Goal: Task Accomplishment & Management: Use online tool/utility

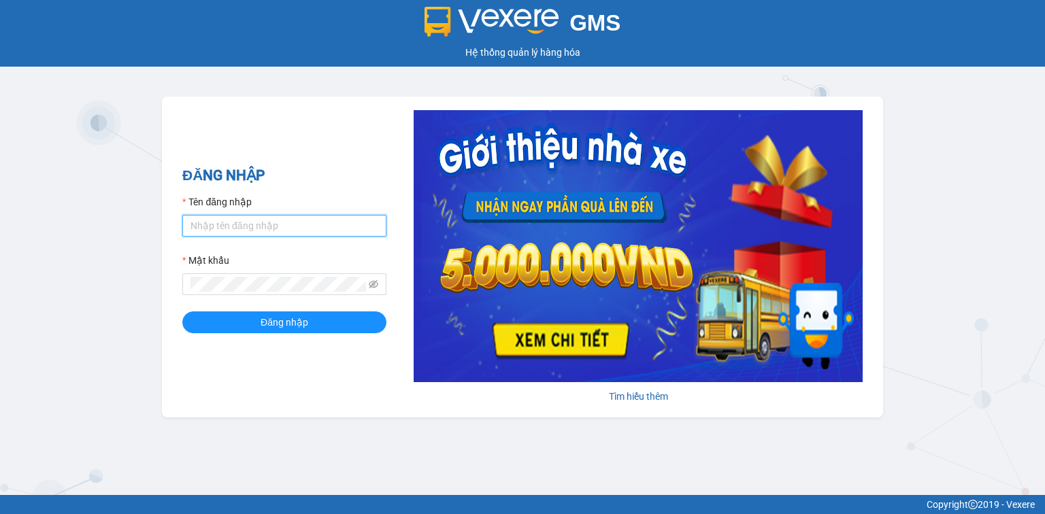
click at [229, 227] on input "Tên đăng nhập" at bounding box center [284, 226] width 204 height 22
type input "nttha.hhg"
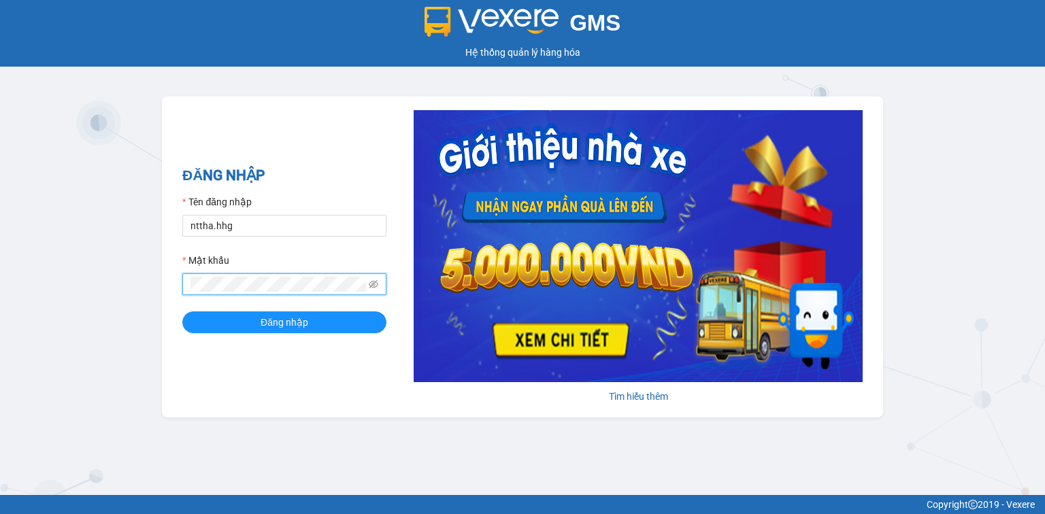
click at [182, 312] on button "Đăng nhập" at bounding box center [284, 323] width 204 height 22
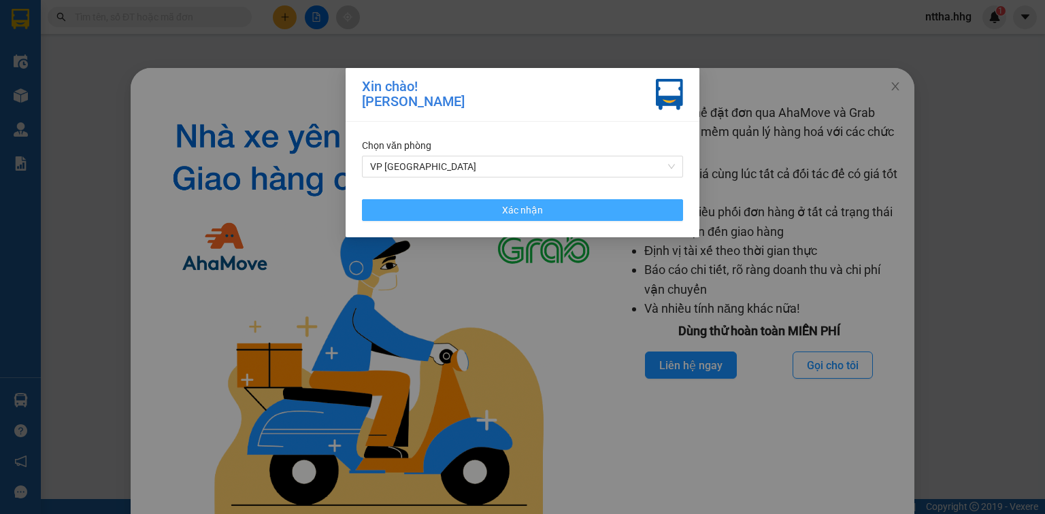
click at [581, 209] on button "Xác nhận" at bounding box center [522, 210] width 321 height 22
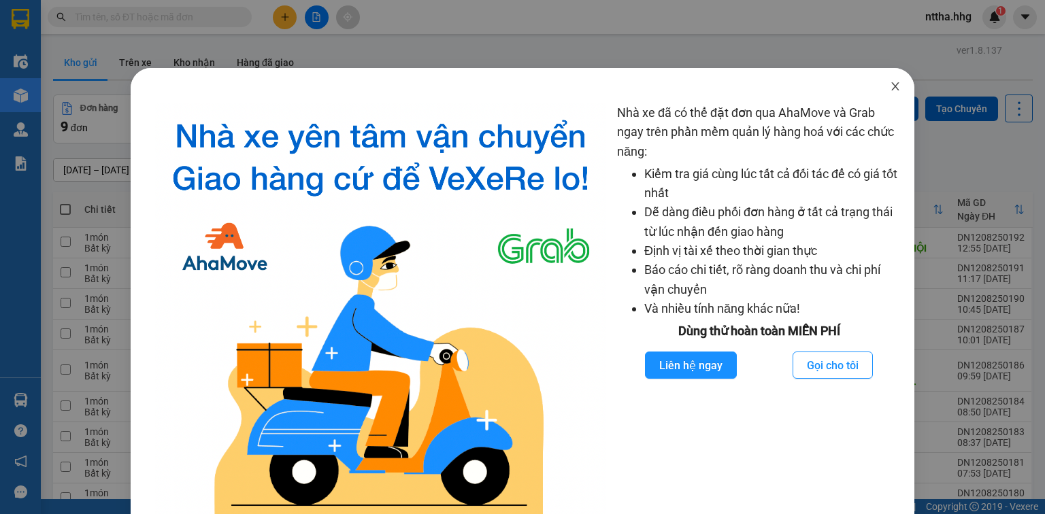
click at [894, 93] on span "Close" at bounding box center [895, 87] width 38 height 38
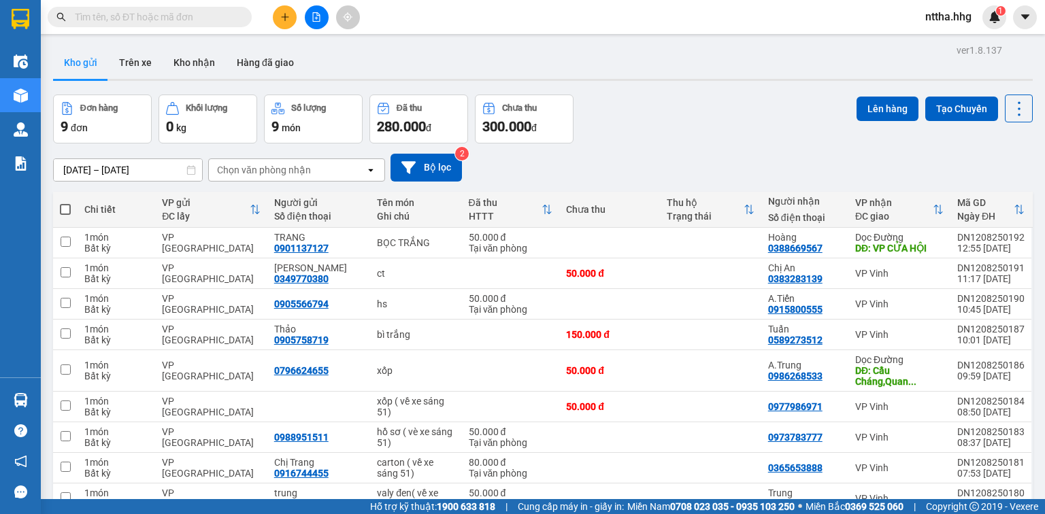
click at [283, 22] on button at bounding box center [285, 17] width 24 height 24
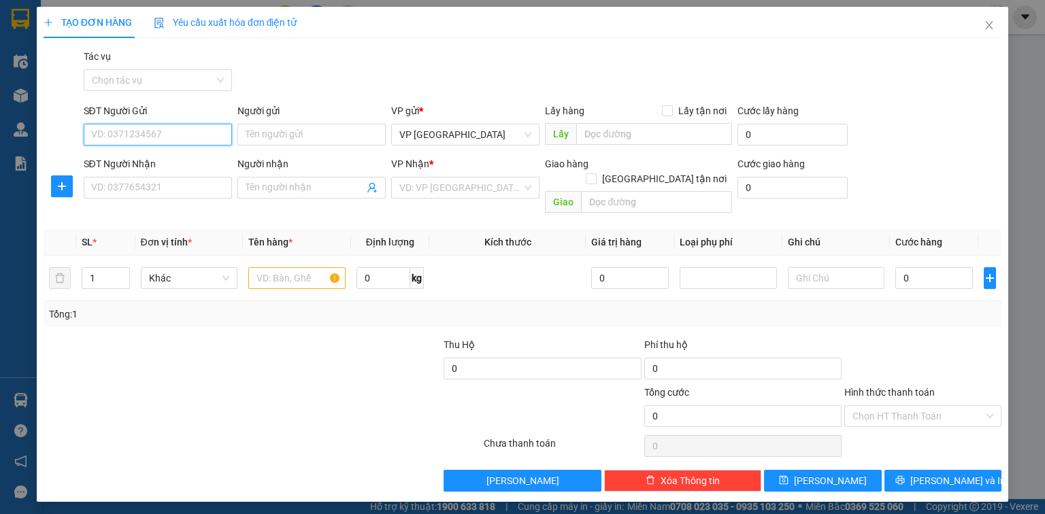
click at [157, 129] on input "SĐT Người Gửi" at bounding box center [158, 135] width 148 height 22
type input "0905525654"
click at [142, 156] on div "0905525654 - Nguyên" at bounding box center [158, 161] width 132 height 15
type input "Nguyên"
type input "0905525654"
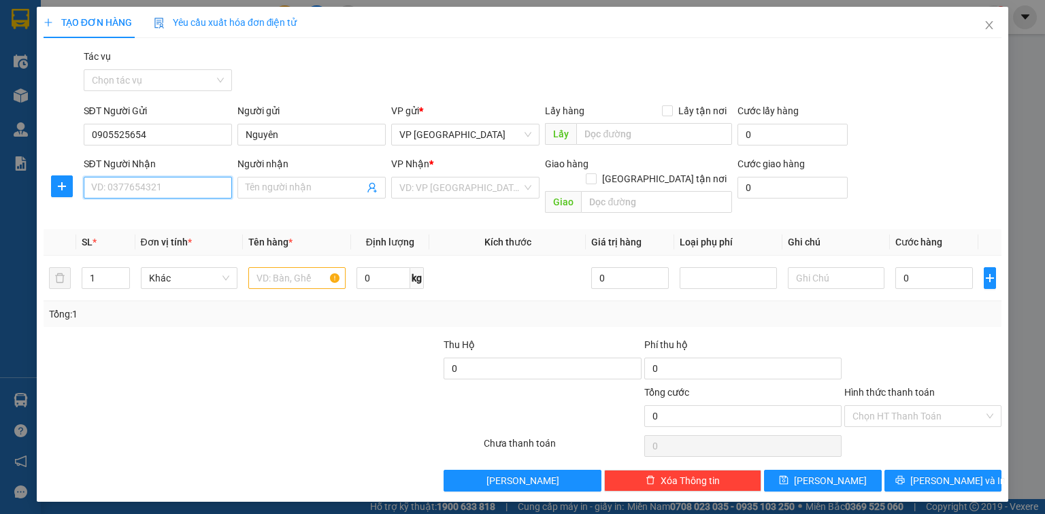
click at [137, 182] on input "SĐT Người Nhận" at bounding box center [158, 188] width 148 height 22
click at [138, 212] on div "0868353828 - [PERSON_NAME]." at bounding box center [160, 215] width 137 height 15
type input "0868353828"
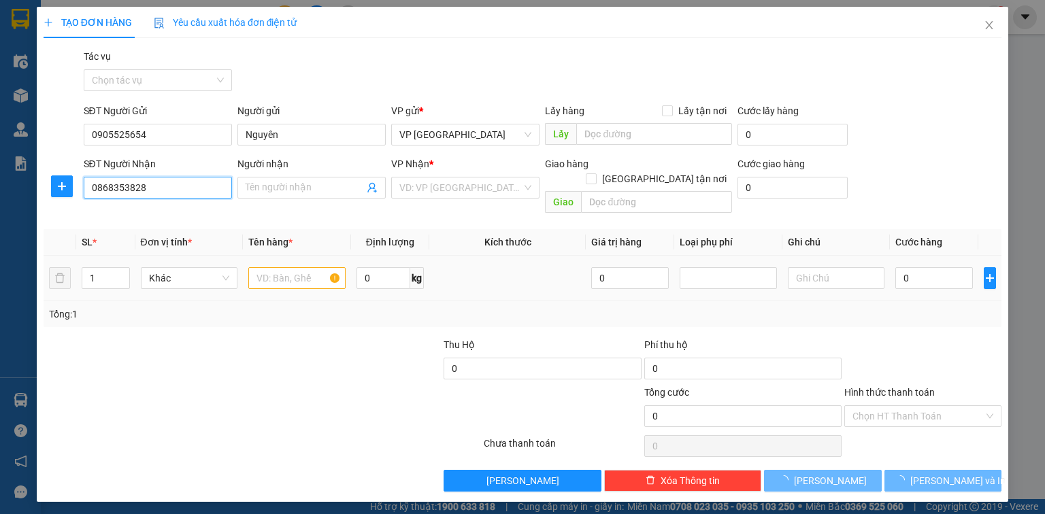
type input "[PERSON_NAME]."
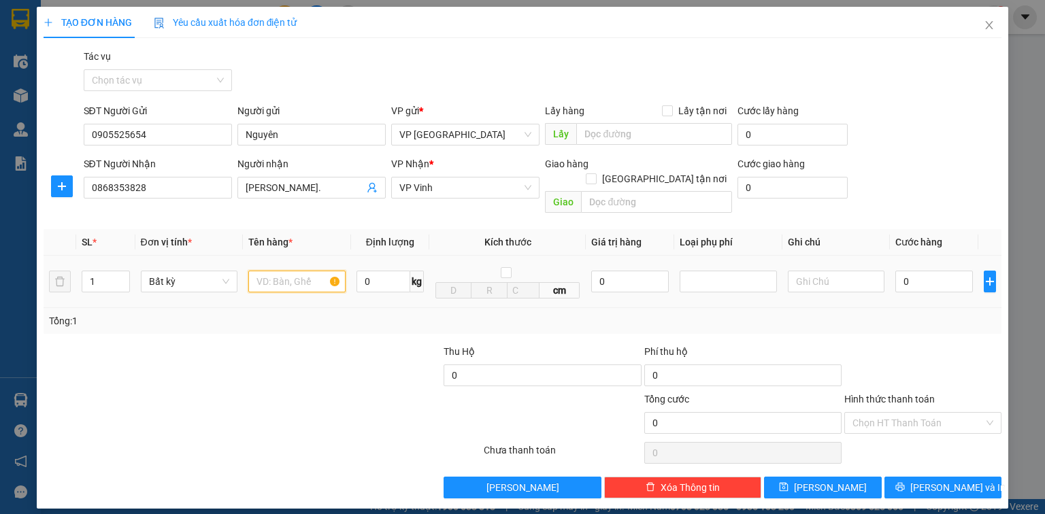
click at [294, 271] on input "text" at bounding box center [296, 282] width 97 height 22
type input "ct"
click at [942, 271] on input "0" at bounding box center [935, 282] width 78 height 22
type input "5"
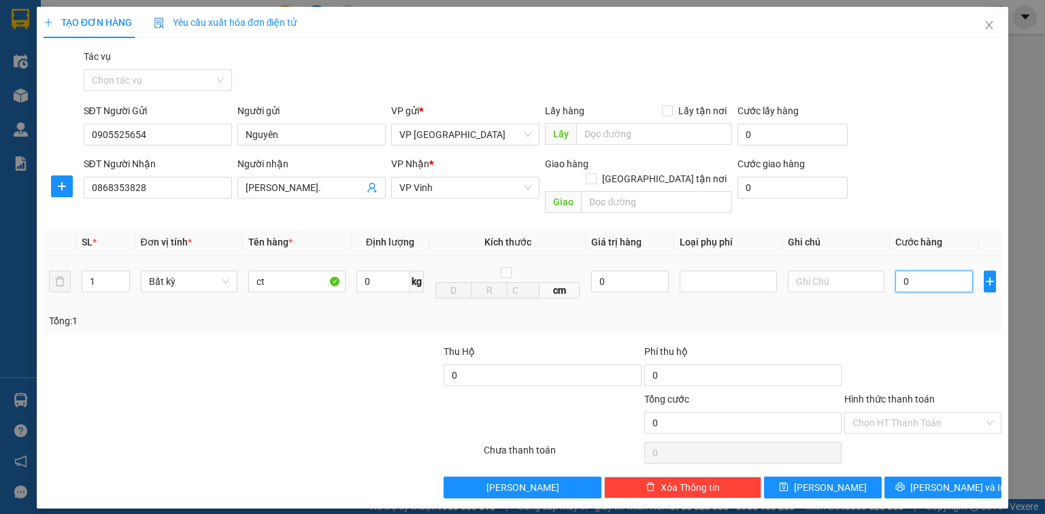
type input "5"
type input "50"
type input "500"
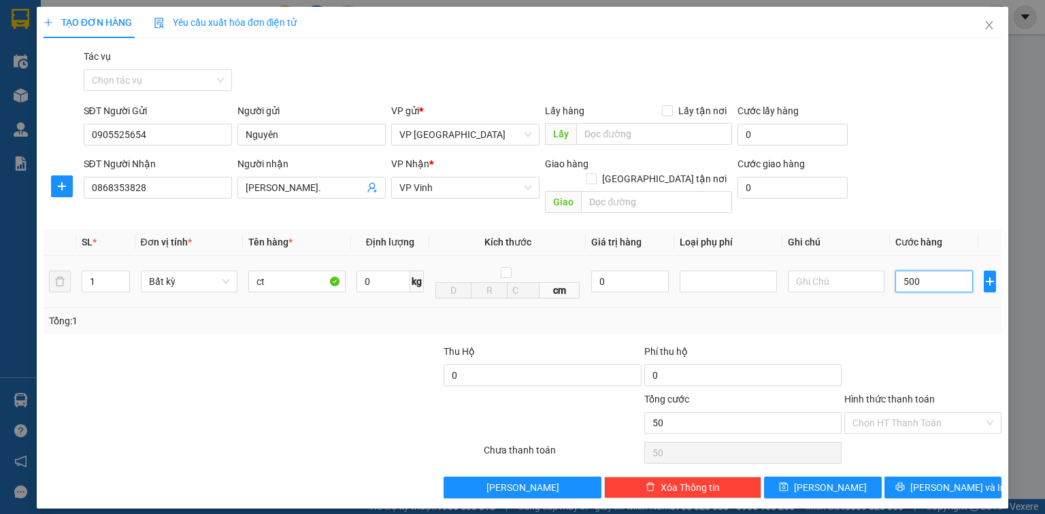
type input "500"
type input "5.000"
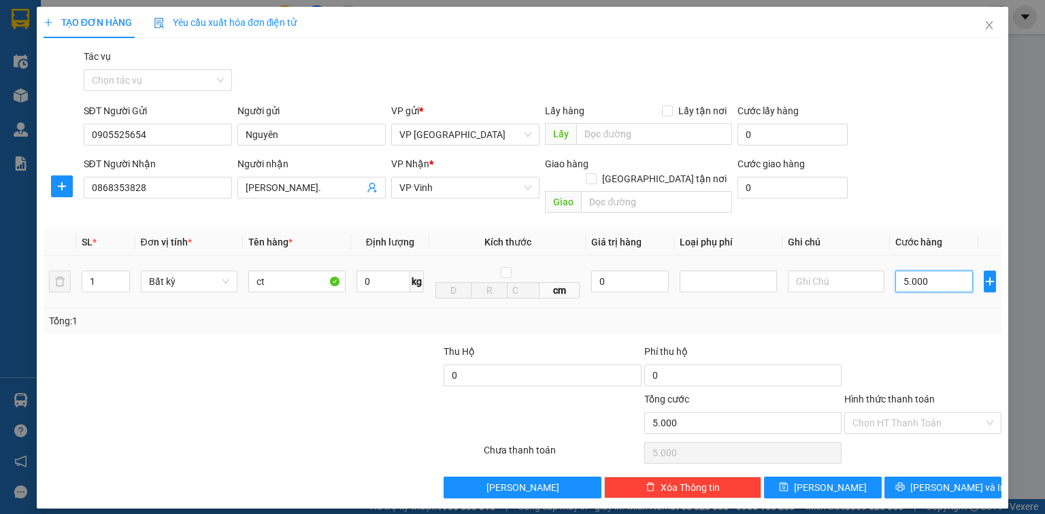
type input "50.000"
click at [921, 477] on button "[PERSON_NAME] và In" at bounding box center [944, 488] width 118 height 22
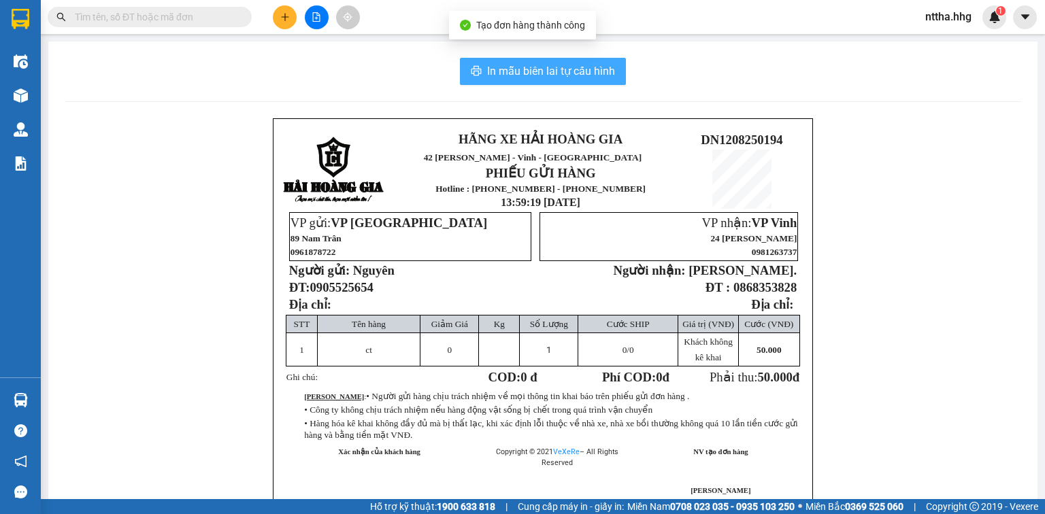
click at [586, 67] on span "In mẫu biên lai tự cấu hình" at bounding box center [551, 71] width 128 height 17
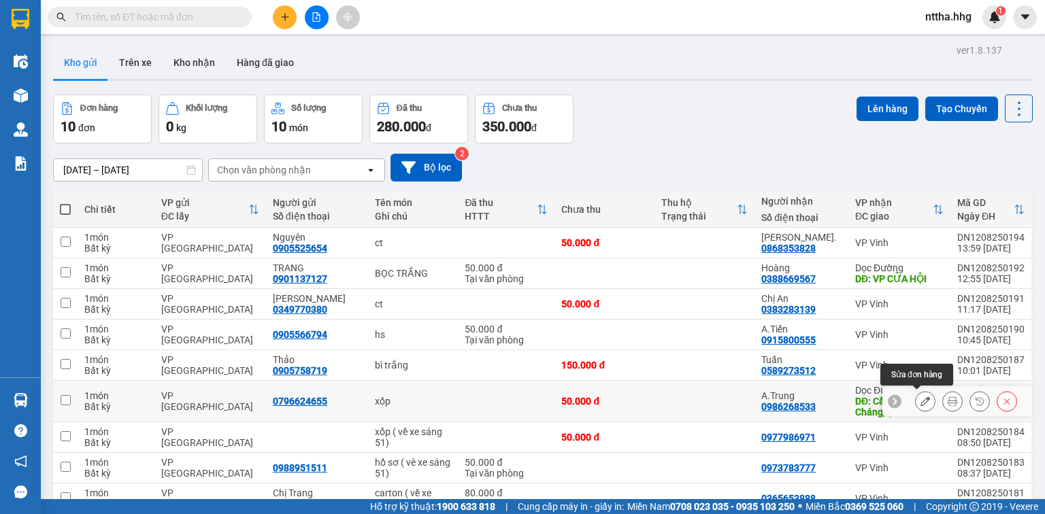
click at [921, 397] on icon at bounding box center [926, 402] width 10 height 10
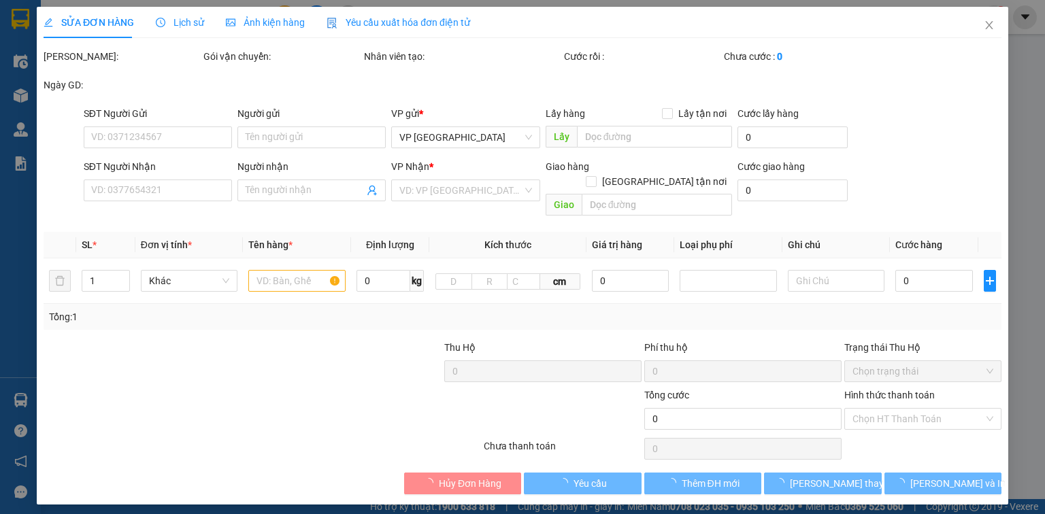
type input "0796624655"
type input "0986268533"
type input "A.Trung"
type input "Cầu Cháng,[GEOGRAPHIC_DATA],[GEOGRAPHIC_DATA]"
type input "50.000"
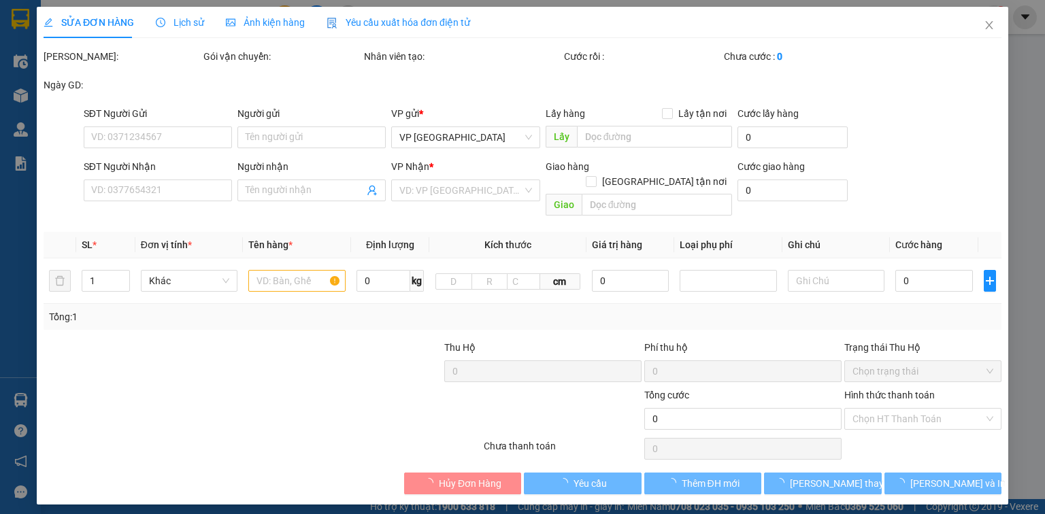
type input "50.000"
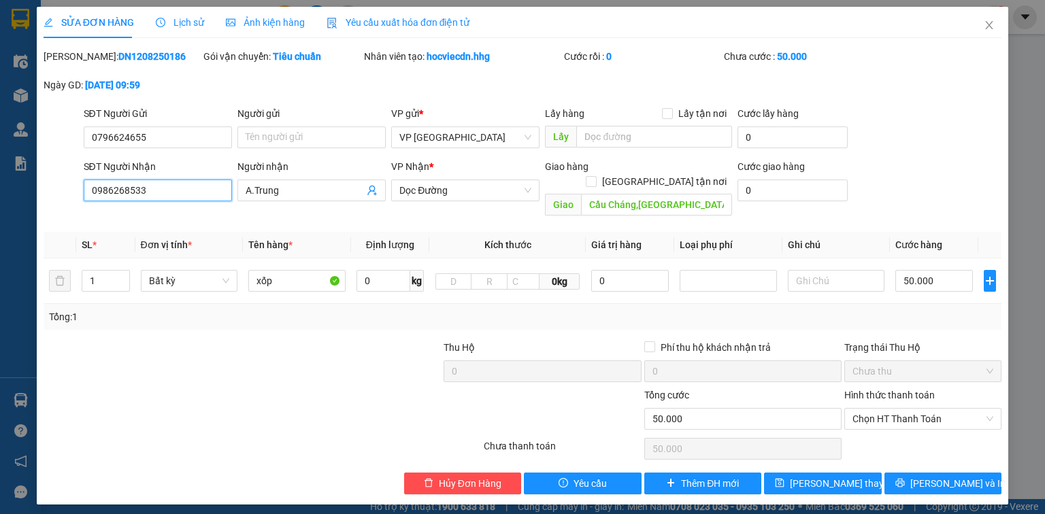
click at [199, 193] on input "0986268533" at bounding box center [158, 191] width 148 height 22
click at [998, 30] on span "Close" at bounding box center [989, 26] width 38 height 38
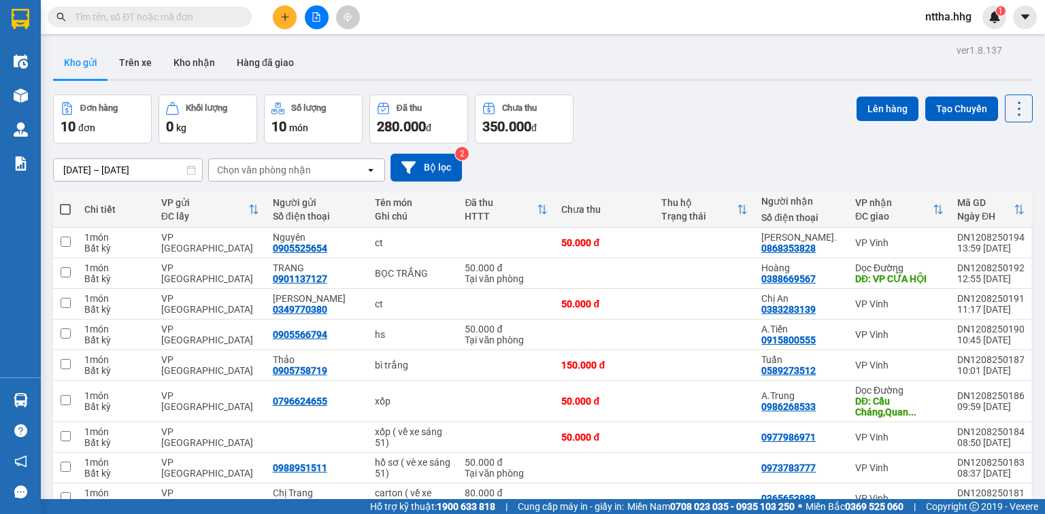
click at [284, 16] on icon "plus" at bounding box center [284, 16] width 1 height 7
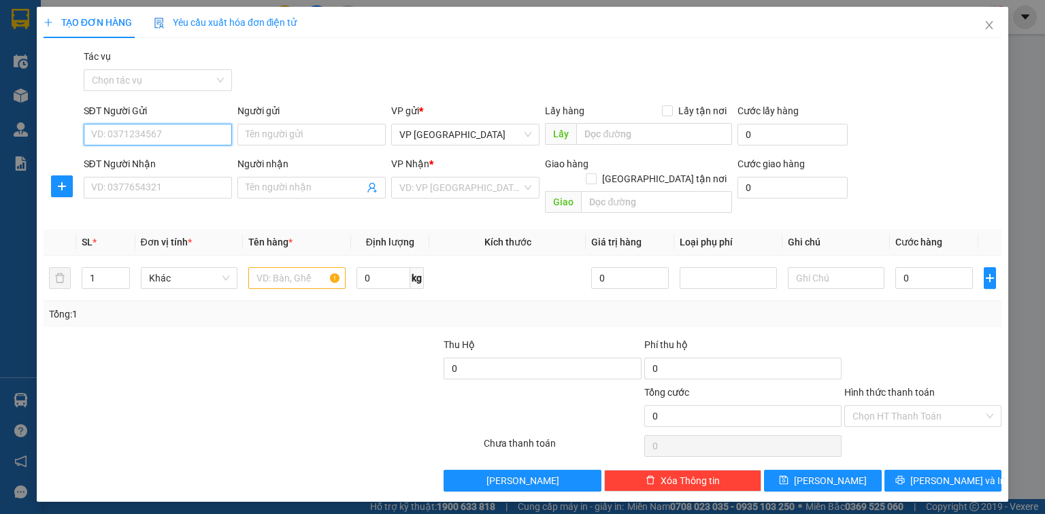
click at [162, 137] on input "SĐT Người Gửi" at bounding box center [158, 135] width 148 height 22
click at [134, 159] on div "0989157890" at bounding box center [158, 161] width 132 height 15
type input "0989157890"
click at [136, 178] on input "SĐT Người Nhận" at bounding box center [158, 188] width 148 height 22
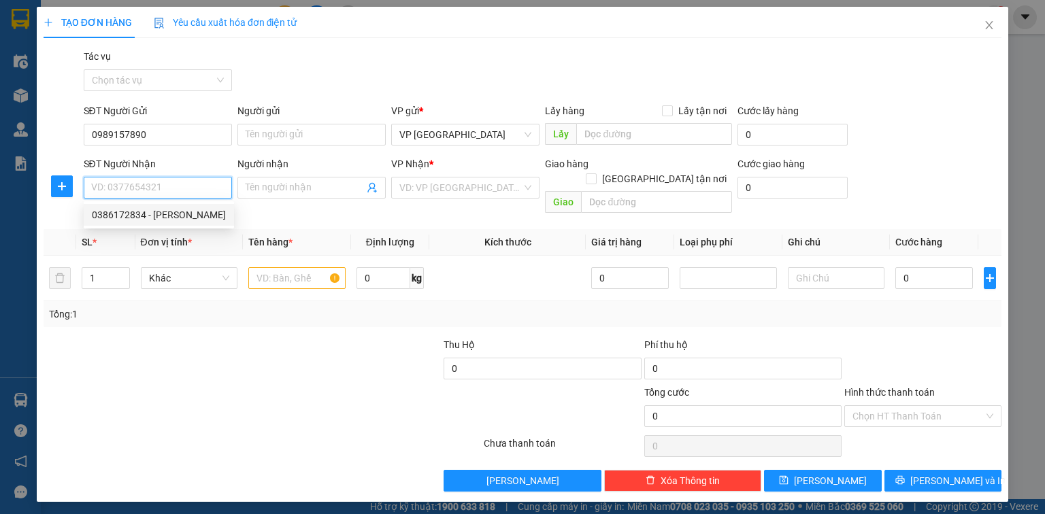
click at [140, 212] on div "0386172834 - [PERSON_NAME]" at bounding box center [159, 215] width 134 height 15
type input "0386172834"
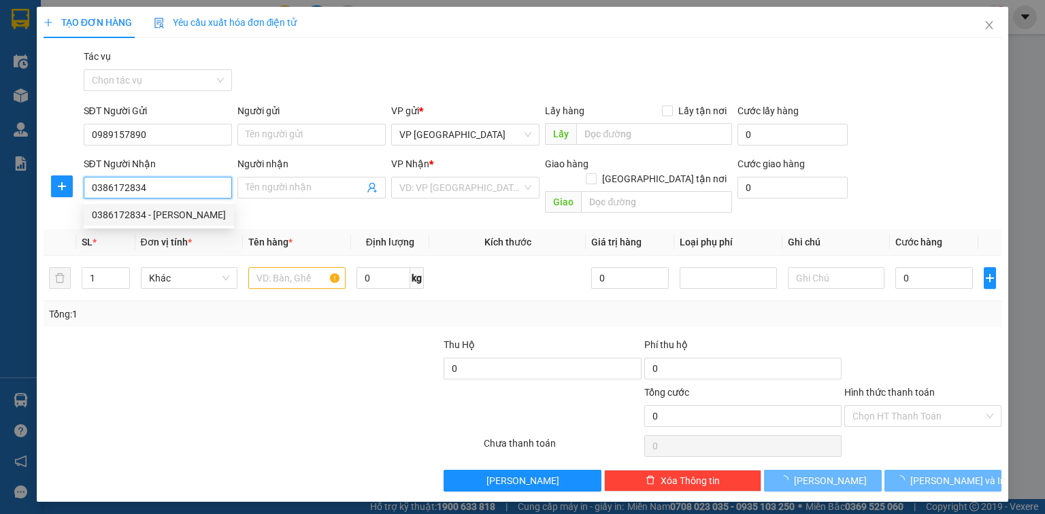
type input "[PERSON_NAME]"
type input "Ngã 3 đường tránh [GEOGRAPHIC_DATA]"
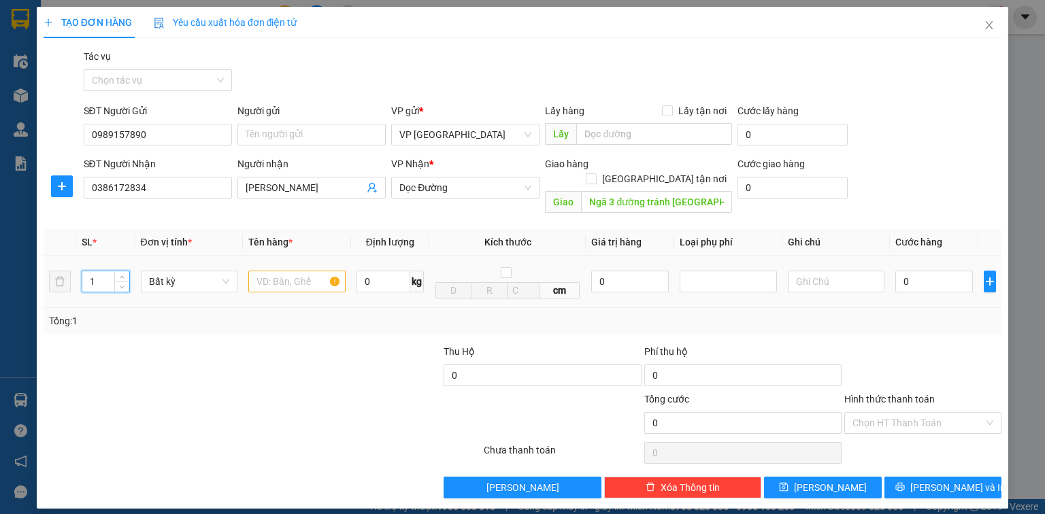
drag, startPoint x: 101, startPoint y: 267, endPoint x: 76, endPoint y: 269, distance: 24.6
click at [76, 269] on td "1" at bounding box center [105, 282] width 59 height 52
type input "2"
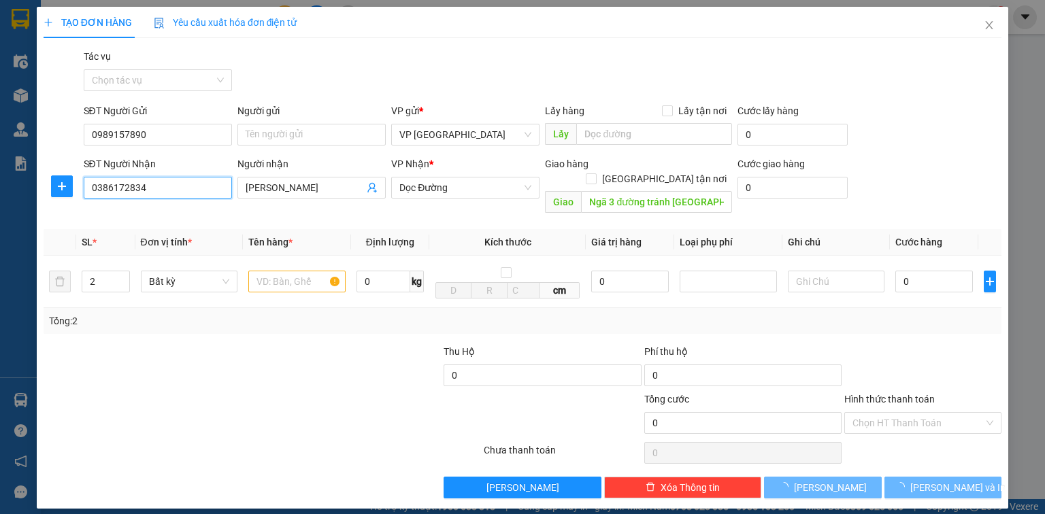
drag, startPoint x: 166, startPoint y: 180, endPoint x: 0, endPoint y: 223, distance: 171.5
click at [0, 223] on div "TẠO ĐƠN HÀNG Yêu cầu xuất hóa đơn điện tử Transit Pickup Surcharge Ids Transit …" at bounding box center [522, 257] width 1045 height 514
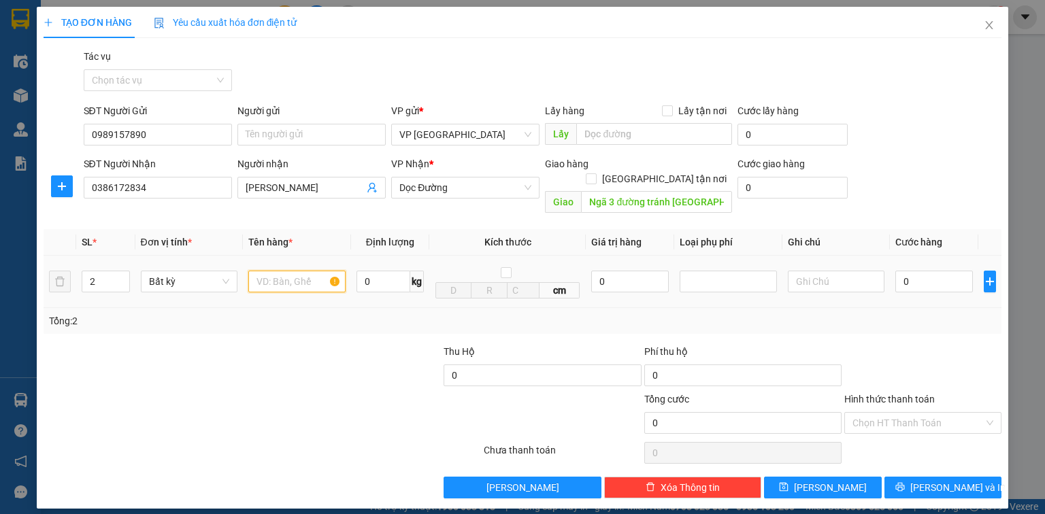
click at [280, 271] on input "text" at bounding box center [296, 282] width 97 height 22
type input "ct"
click at [932, 271] on input "0" at bounding box center [935, 282] width 78 height 22
type input "1"
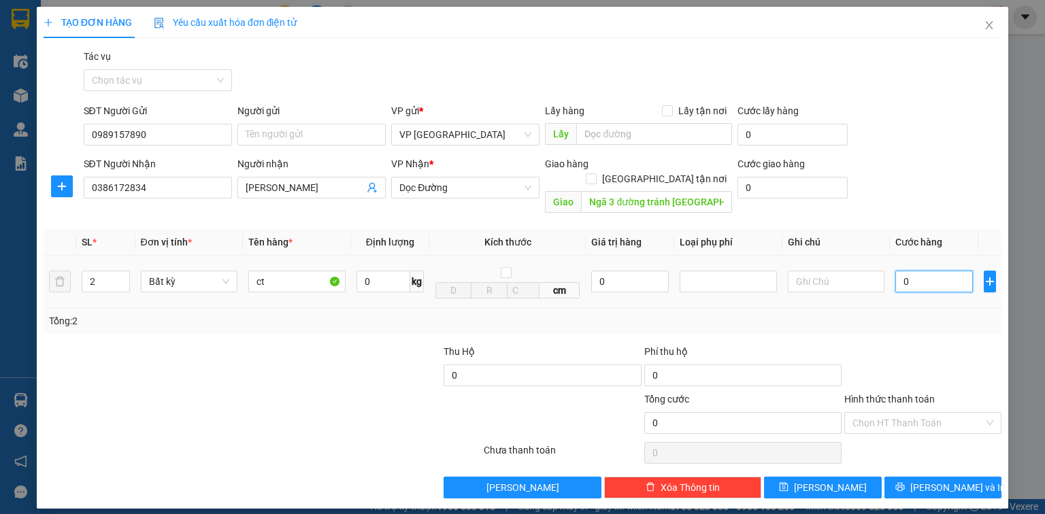
type input "1"
type input "15"
type input "150"
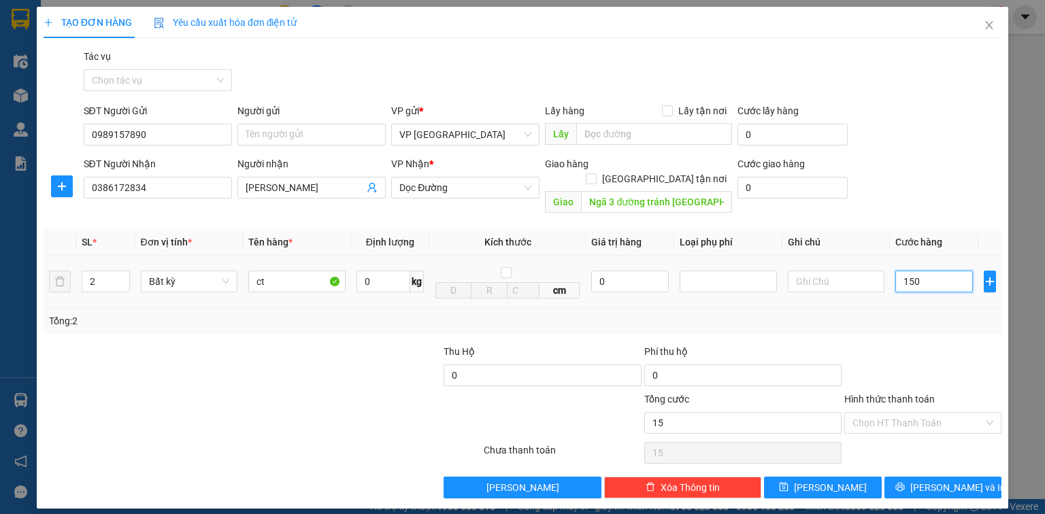
type input "150"
type input "1.500"
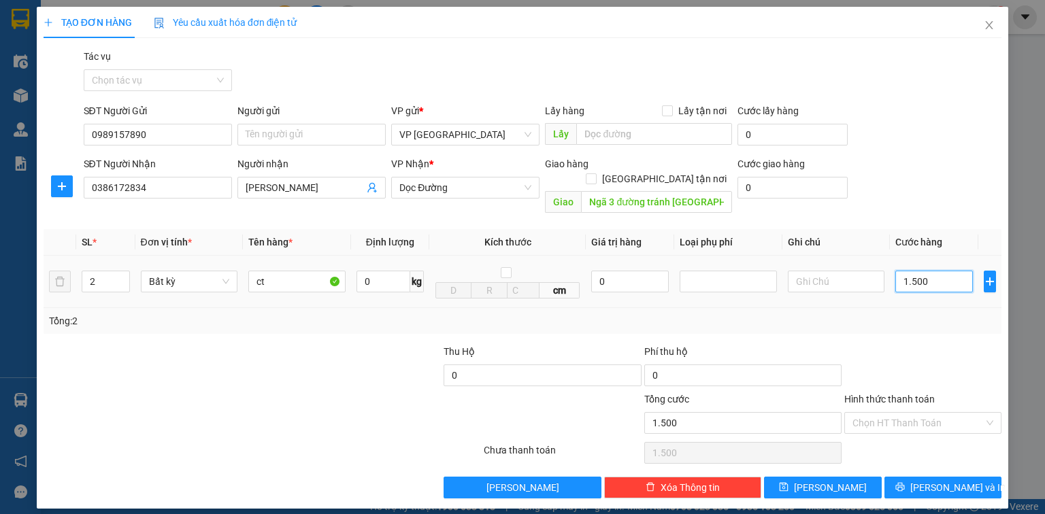
type input "15.000"
type input "150.000"
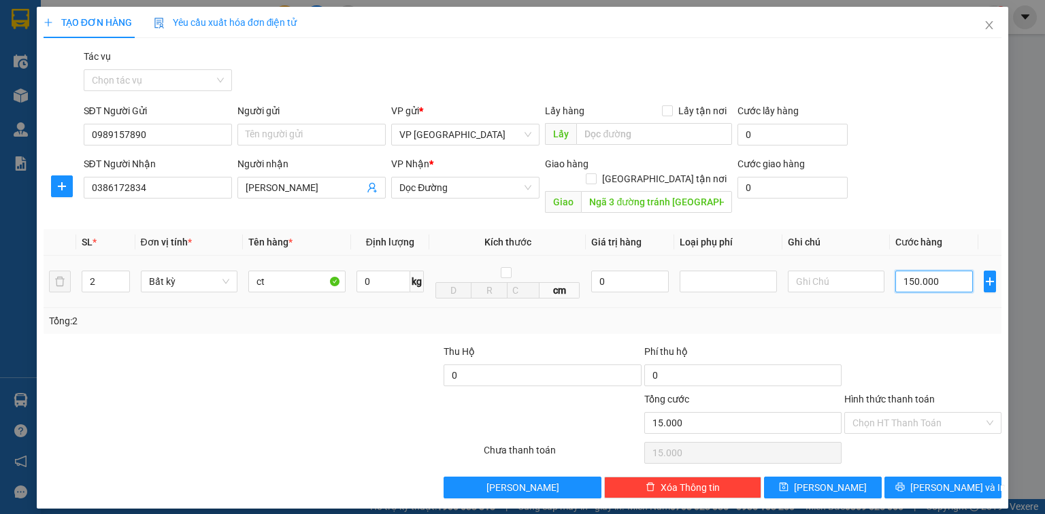
type input "150.000"
click at [979, 477] on button "[PERSON_NAME] và In" at bounding box center [944, 488] width 118 height 22
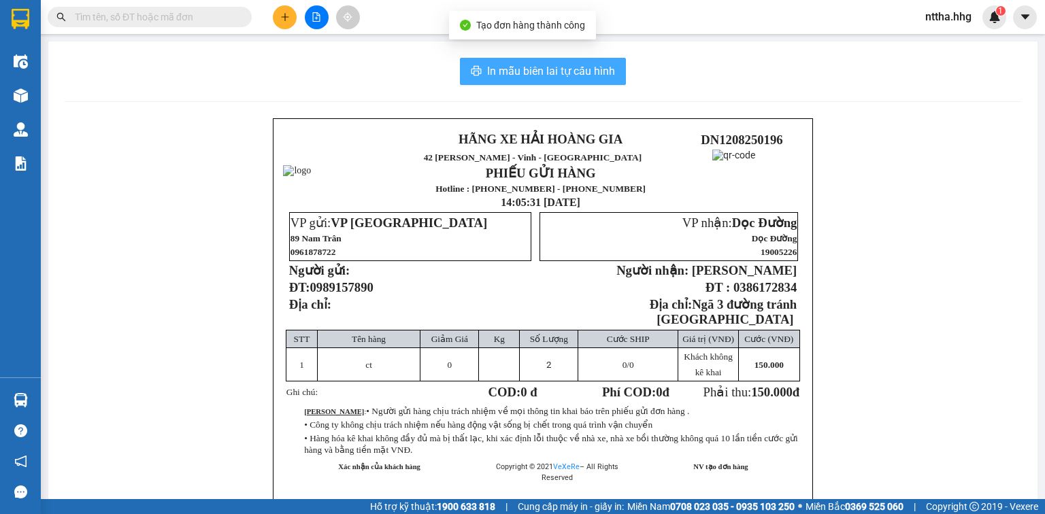
click at [473, 65] on button "In mẫu biên lai tự cấu hình" at bounding box center [543, 71] width 166 height 27
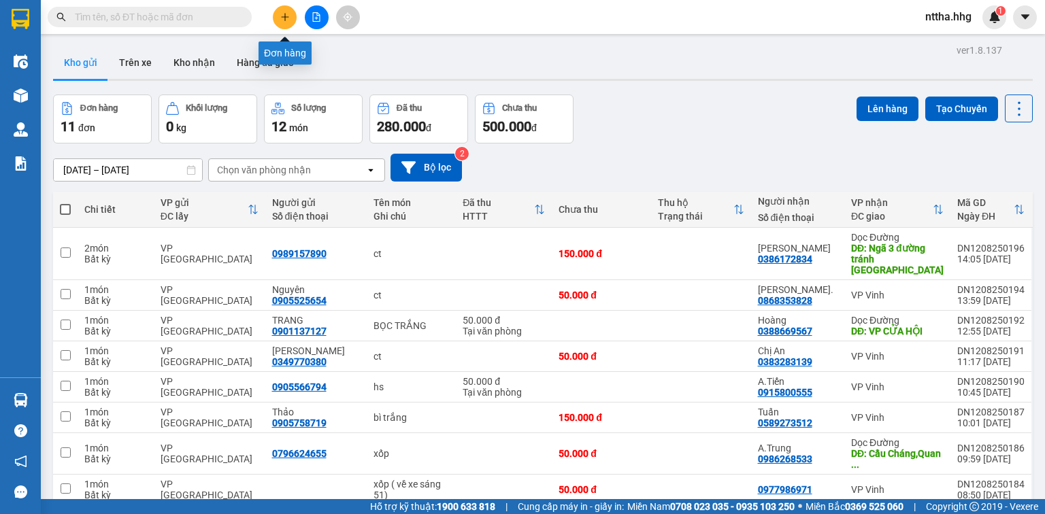
click at [289, 18] on icon "plus" at bounding box center [285, 17] width 10 height 10
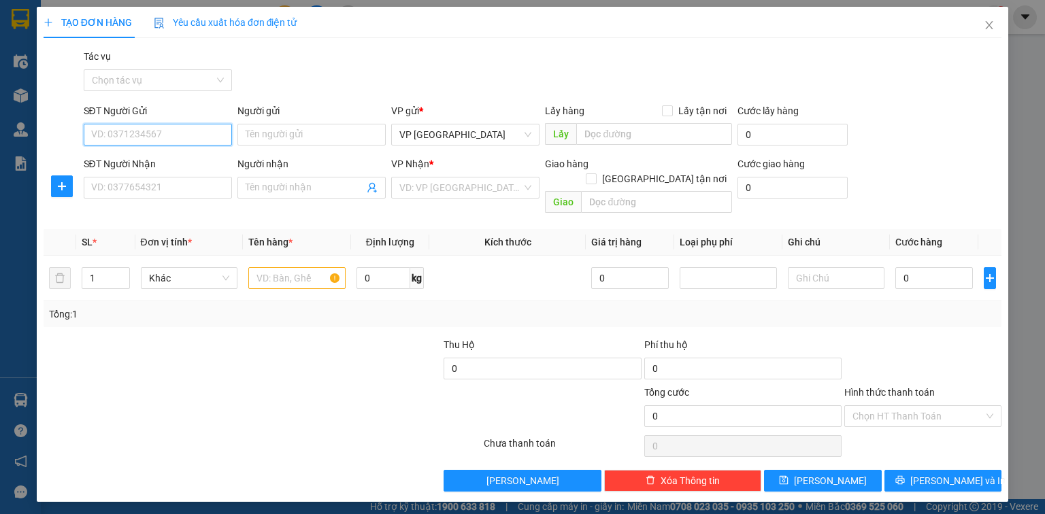
click at [130, 126] on input "SĐT Người Gửi" at bounding box center [158, 135] width 148 height 22
click at [167, 191] on input "SĐT Người Nhận" at bounding box center [158, 188] width 148 height 22
click at [133, 135] on input "0913374454" at bounding box center [158, 135] width 148 height 22
type input "0913374554"
click at [165, 188] on input "SĐT Người Nhận" at bounding box center [158, 188] width 148 height 22
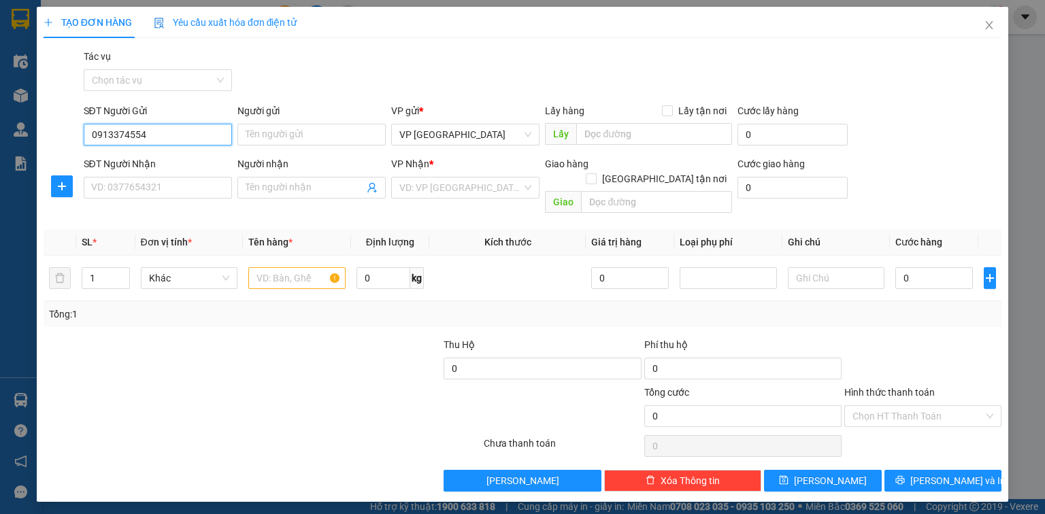
drag, startPoint x: 163, startPoint y: 142, endPoint x: 100, endPoint y: 145, distance: 63.3
click at [100, 145] on div "SĐT Người Gửi 0913374554 0913374554" at bounding box center [158, 127] width 148 height 48
click at [159, 138] on input "0913374554" at bounding box center [158, 135] width 148 height 22
drag, startPoint x: 157, startPoint y: 133, endPoint x: 94, endPoint y: 150, distance: 65.1
click at [94, 150] on div "SĐT Người Gửi 0913374554 0913374554" at bounding box center [158, 127] width 154 height 48
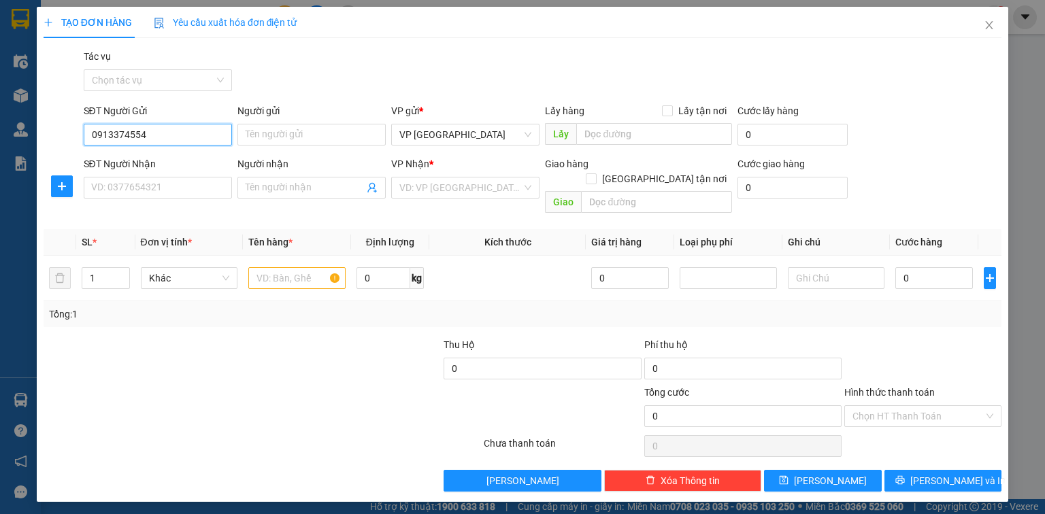
click at [137, 128] on input "0913374554" at bounding box center [158, 135] width 148 height 22
drag, startPoint x: 146, startPoint y: 131, endPoint x: 91, endPoint y: 134, distance: 55.9
click at [91, 134] on input "0913374554" at bounding box center [158, 135] width 148 height 22
click at [130, 188] on input "SĐT Người Nhận" at bounding box center [158, 188] width 148 height 22
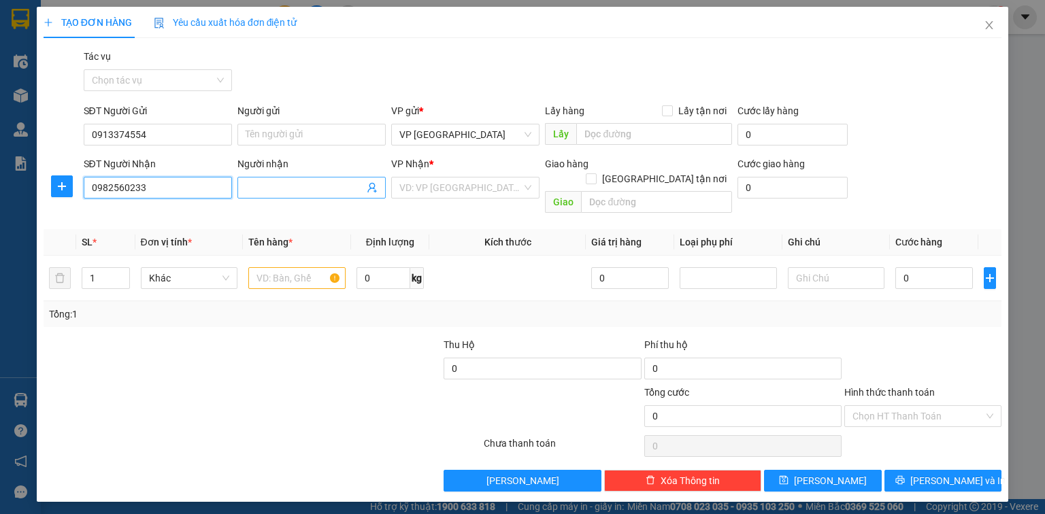
type input "0982560233"
click at [290, 191] on input "Người nhận" at bounding box center [305, 187] width 118 height 15
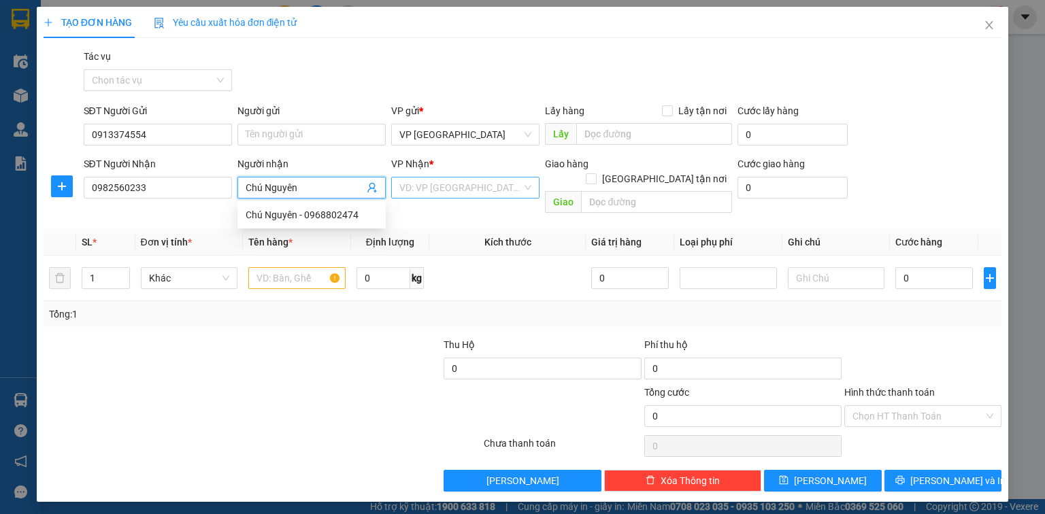
type input "Chú Nguyên"
click at [448, 180] on input "search" at bounding box center [460, 188] width 122 height 20
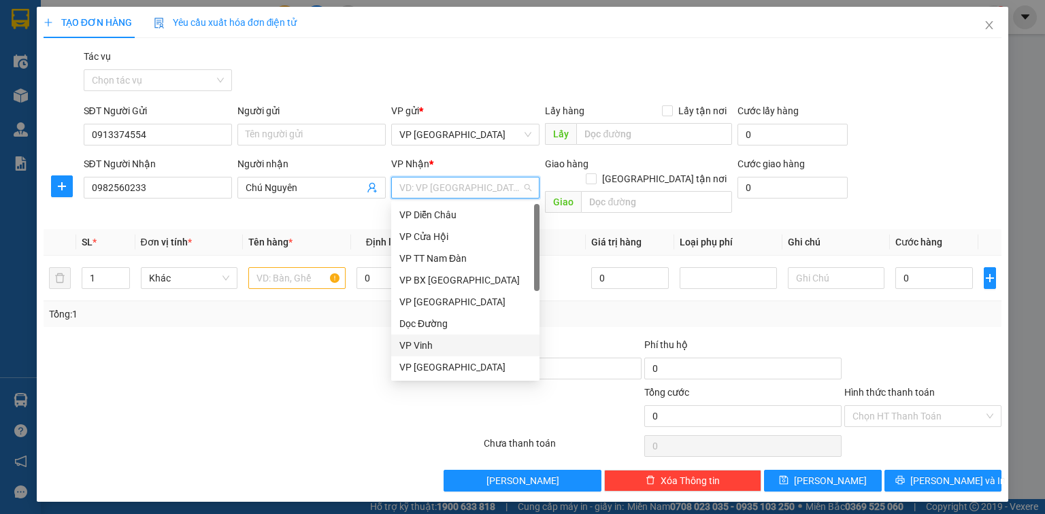
click at [427, 341] on div "VP Vinh" at bounding box center [465, 345] width 132 height 15
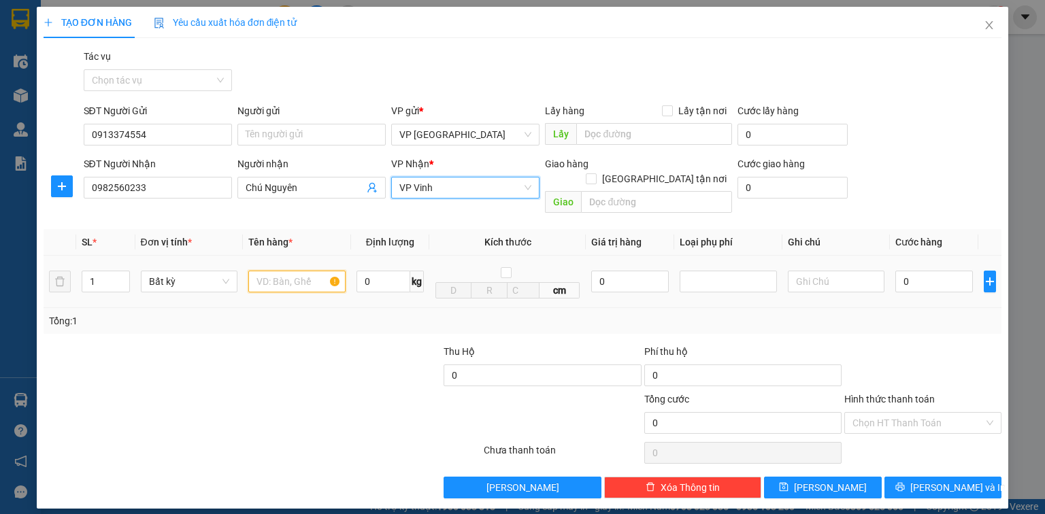
click at [284, 271] on input "text" at bounding box center [296, 282] width 97 height 22
type input "ct"
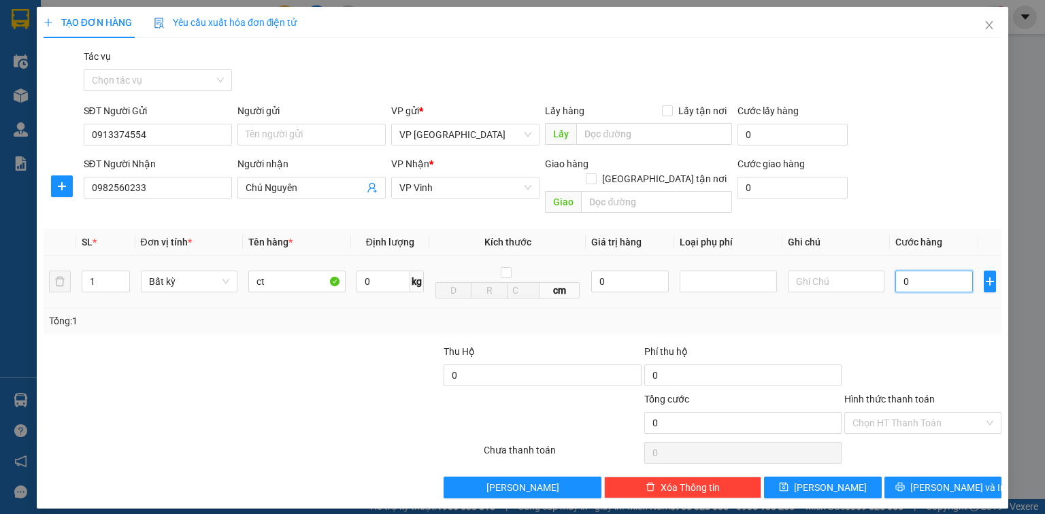
click at [916, 271] on input "0" at bounding box center [935, 282] width 78 height 22
type input "1"
type input "10"
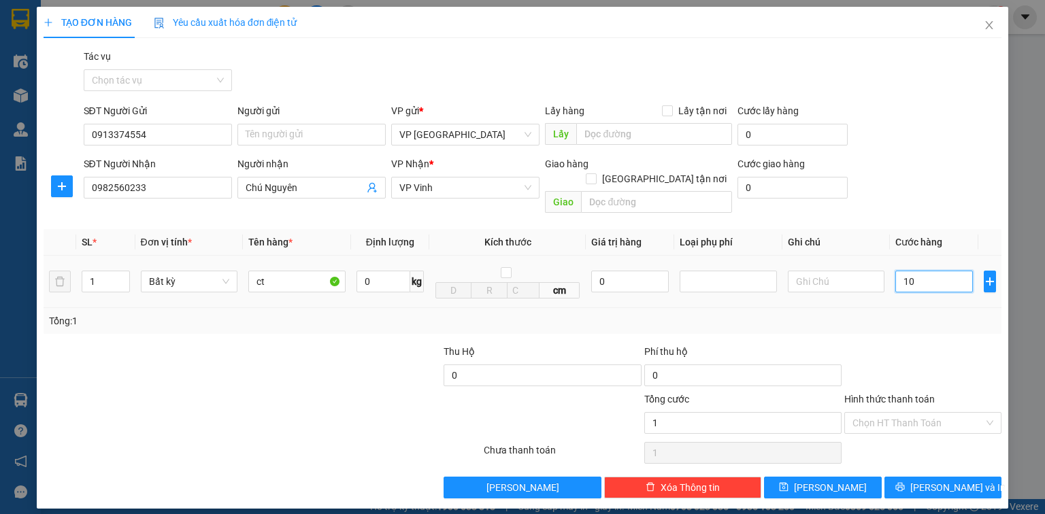
type input "10"
type input "100"
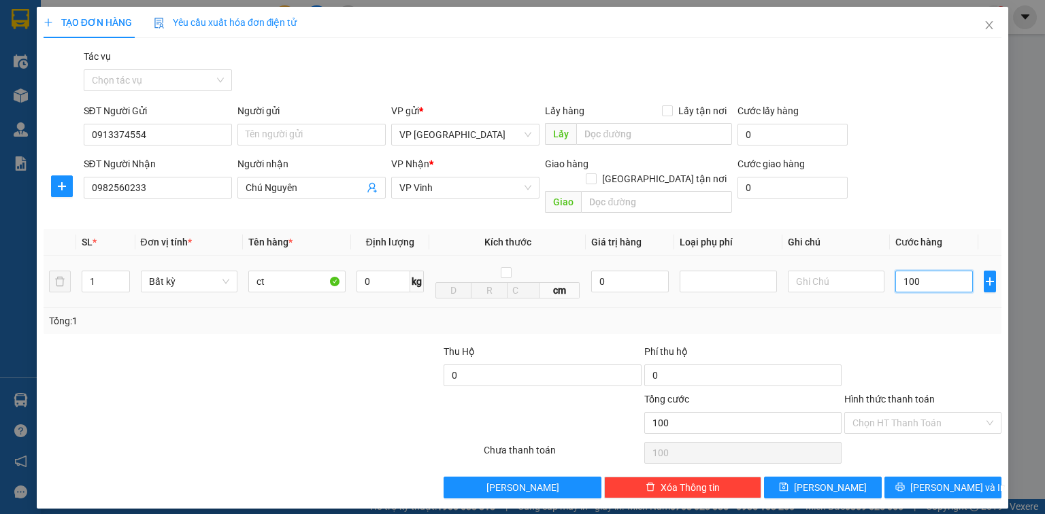
type input "1.000"
type input "10.000"
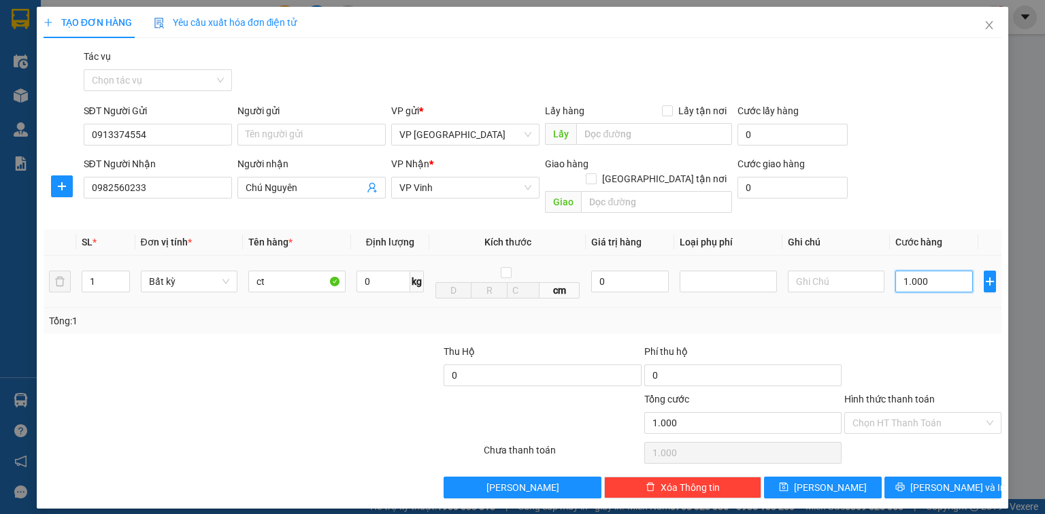
type input "10.000"
type input "100.000"
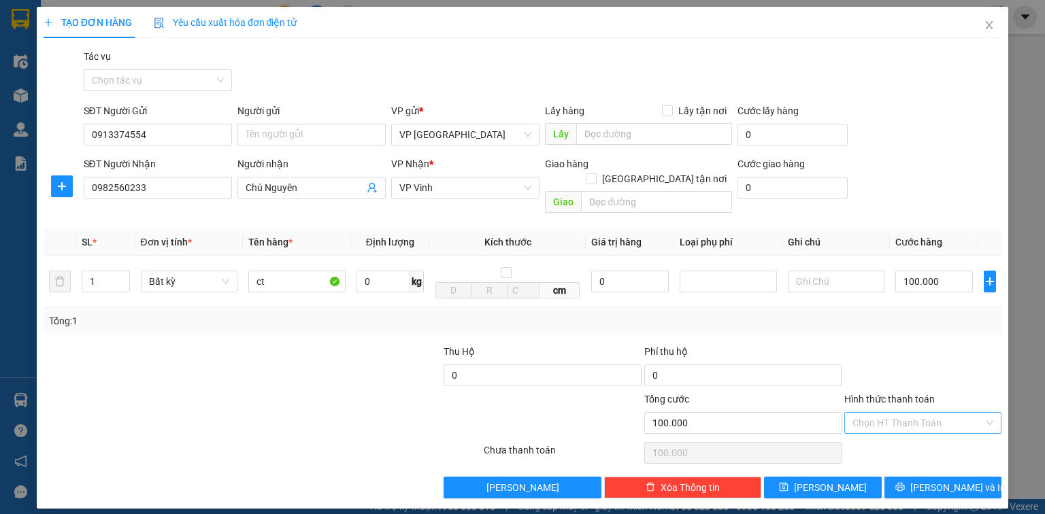
click at [881, 413] on input "Hình thức thanh toán" at bounding box center [918, 423] width 131 height 20
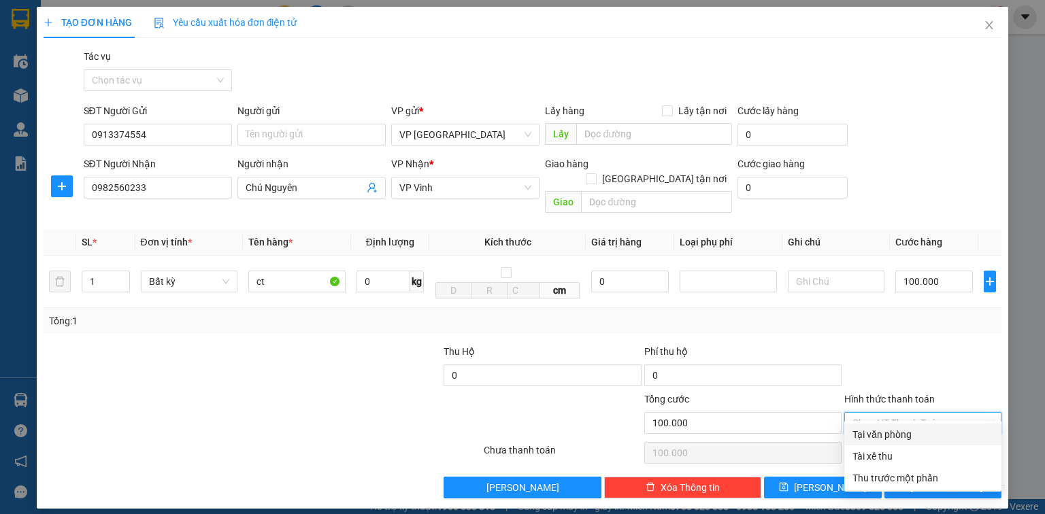
click at [874, 429] on div "Tại văn phòng" at bounding box center [923, 434] width 141 height 15
type input "0"
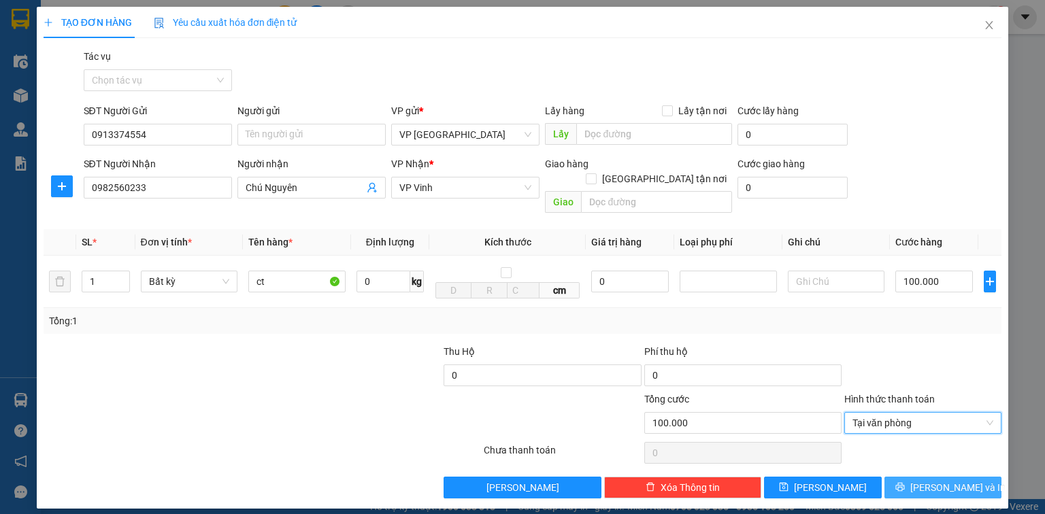
click at [893, 477] on button "[PERSON_NAME] và In" at bounding box center [944, 488] width 118 height 22
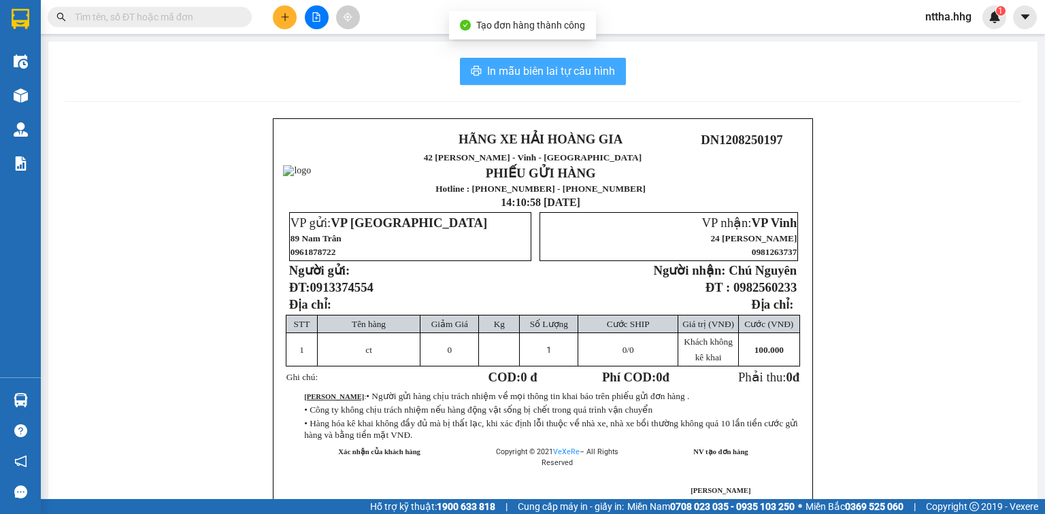
click at [471, 74] on icon "printer" at bounding box center [476, 70] width 11 height 11
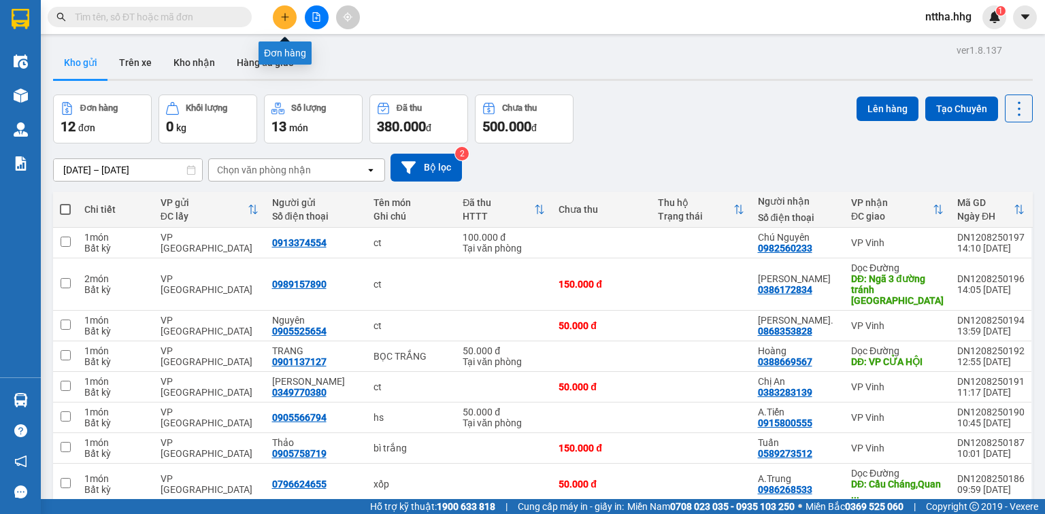
click at [286, 16] on icon "plus" at bounding box center [284, 16] width 7 height 1
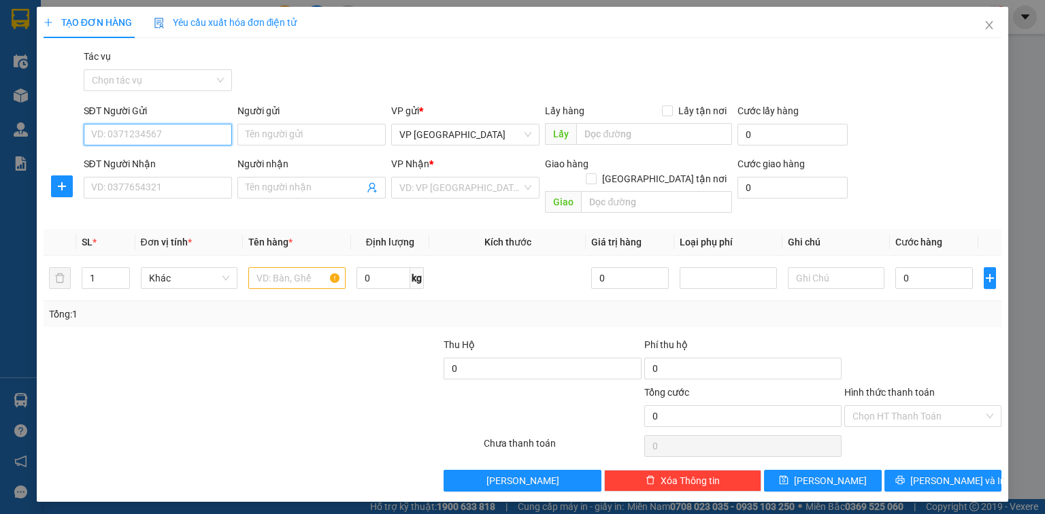
click at [194, 138] on input "SĐT Người Gửi" at bounding box center [158, 135] width 148 height 22
paste input "0913374554"
click at [183, 168] on div "0913374554" at bounding box center [158, 161] width 132 height 15
type input "0913374554"
click at [166, 183] on input "SĐT Người Nhận" at bounding box center [158, 188] width 148 height 22
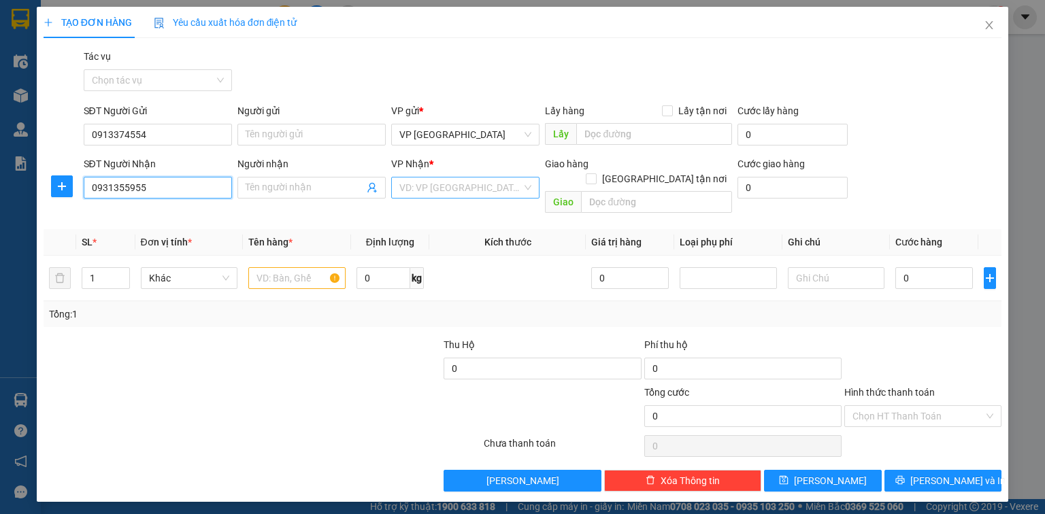
type input "0931355955"
click at [452, 188] on input "search" at bounding box center [460, 188] width 122 height 20
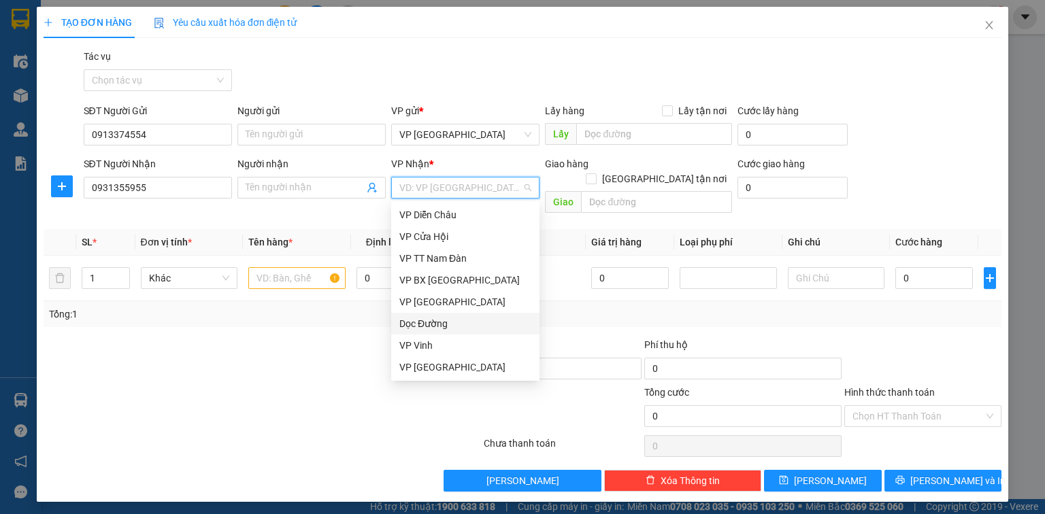
click at [436, 332] on div "Dọc Đường" at bounding box center [465, 324] width 148 height 22
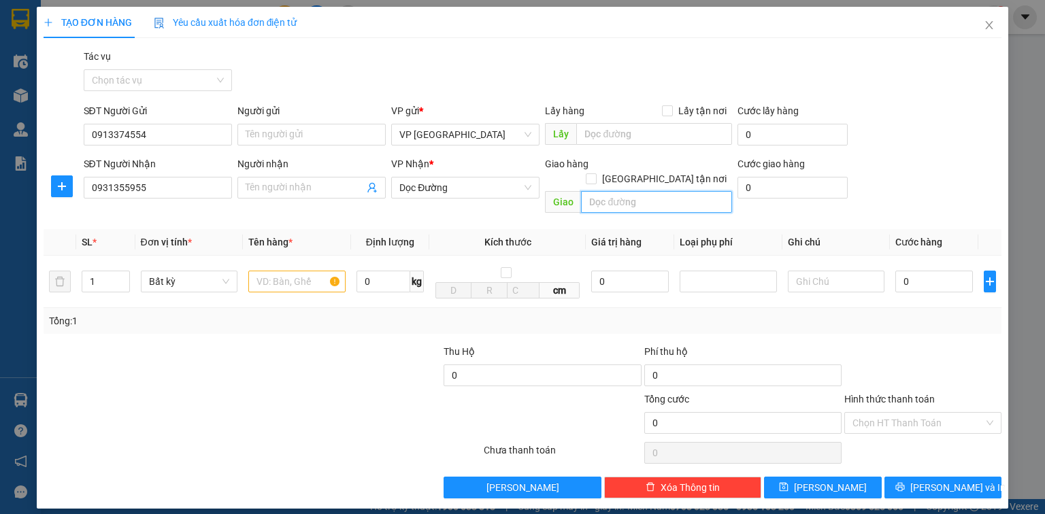
click at [618, 193] on input "text" at bounding box center [656, 202] width 151 height 22
click at [661, 191] on input "N3 [GEOGRAPHIC_DATA]" at bounding box center [656, 202] width 151 height 22
type input "N3 [GEOGRAPHIC_DATA], [GEOGRAPHIC_DATA]"
click at [279, 271] on input "text" at bounding box center [296, 282] width 97 height 22
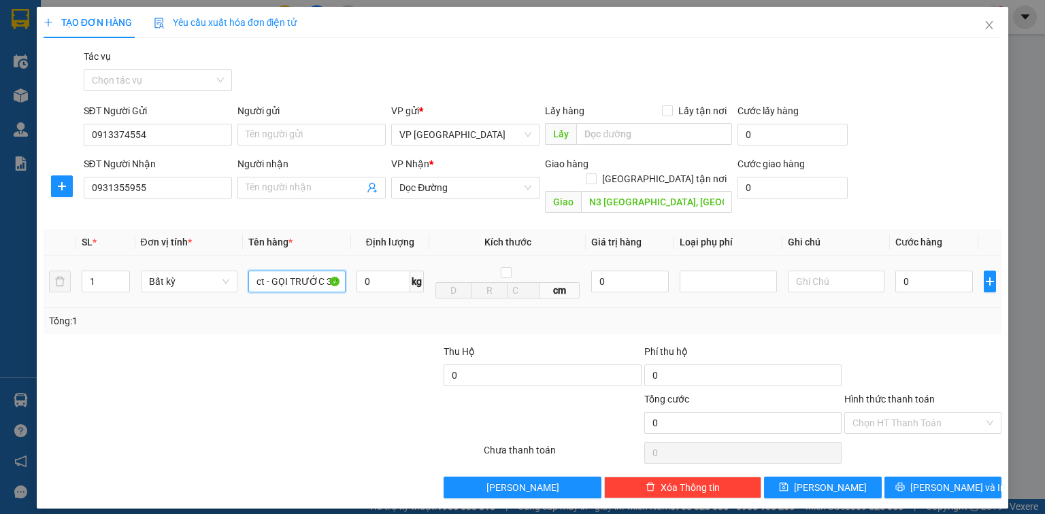
scroll to position [0, 3]
type input "ct - GỌI TRƯỚC 30P"
click at [913, 271] on input "0" at bounding box center [935, 282] width 78 height 22
type input "1"
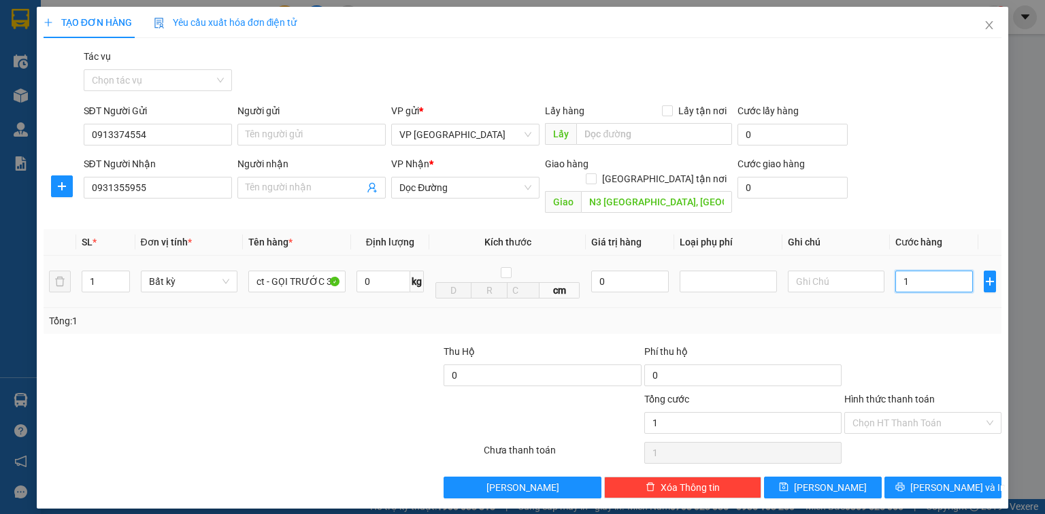
type input "1"
type input "10"
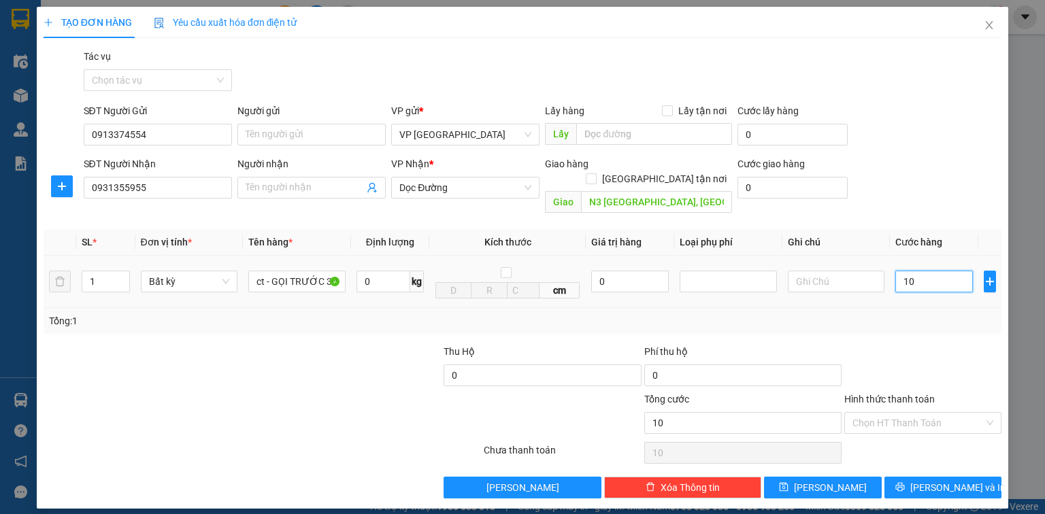
type input "100"
type input "1.000"
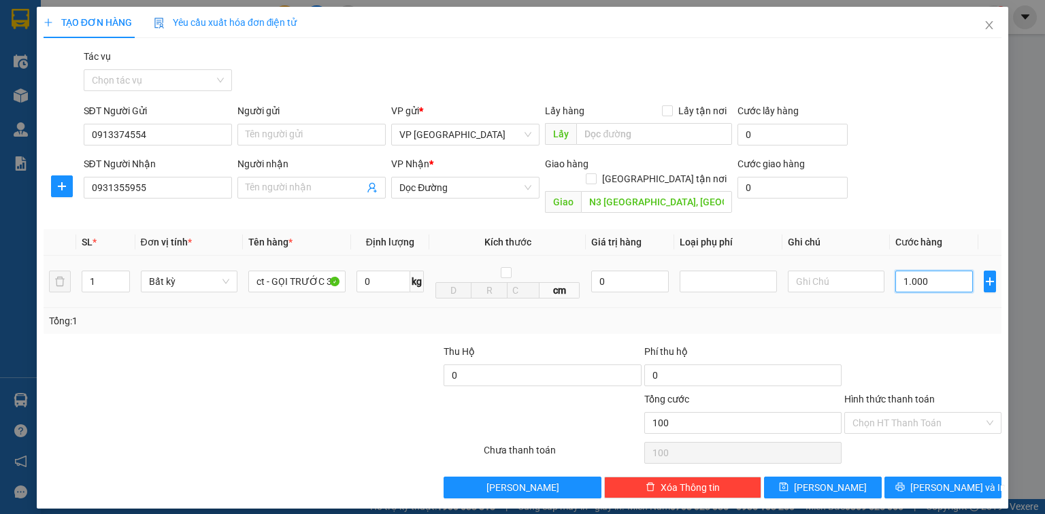
type input "1.000"
type input "10.000"
type input "100.000"
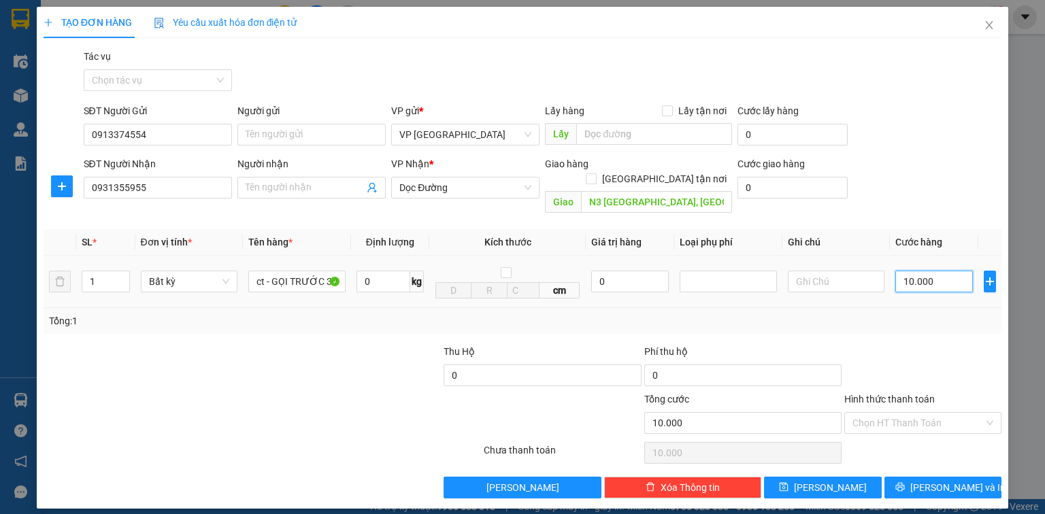
type input "100.000"
click at [915, 413] on input "Hình thức thanh toán" at bounding box center [918, 423] width 131 height 20
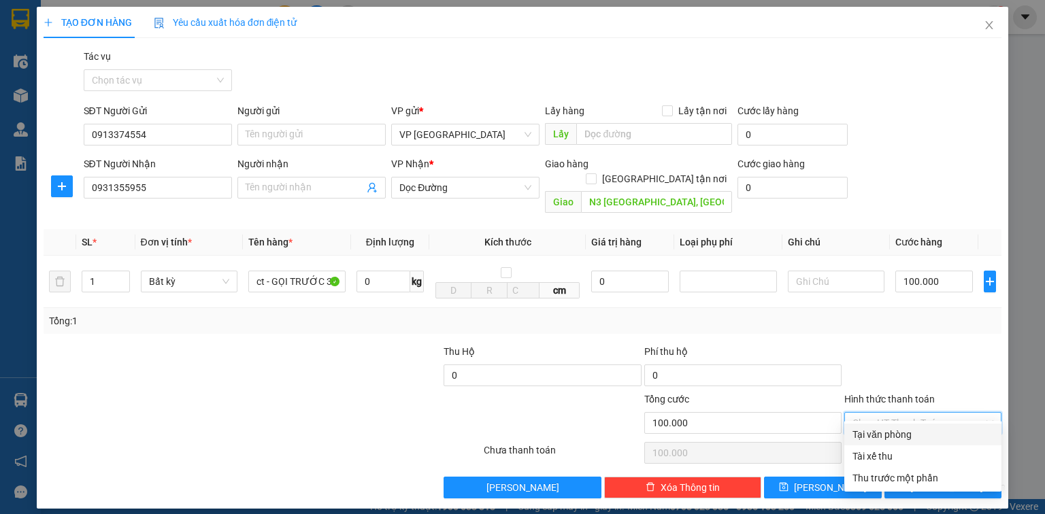
click at [905, 436] on div "Tại văn phòng" at bounding box center [923, 434] width 141 height 15
type input "0"
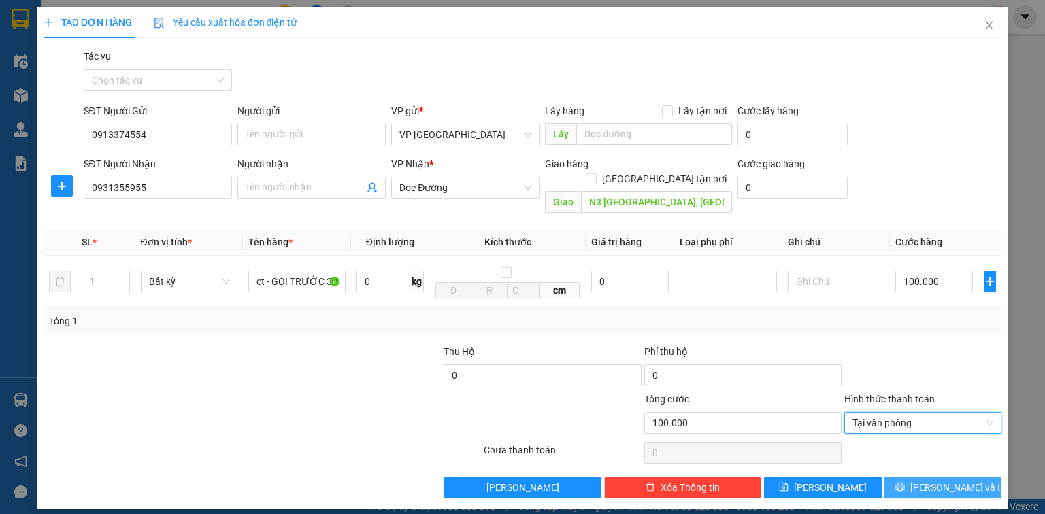
click at [905, 482] on icon "printer" at bounding box center [901, 487] width 10 height 10
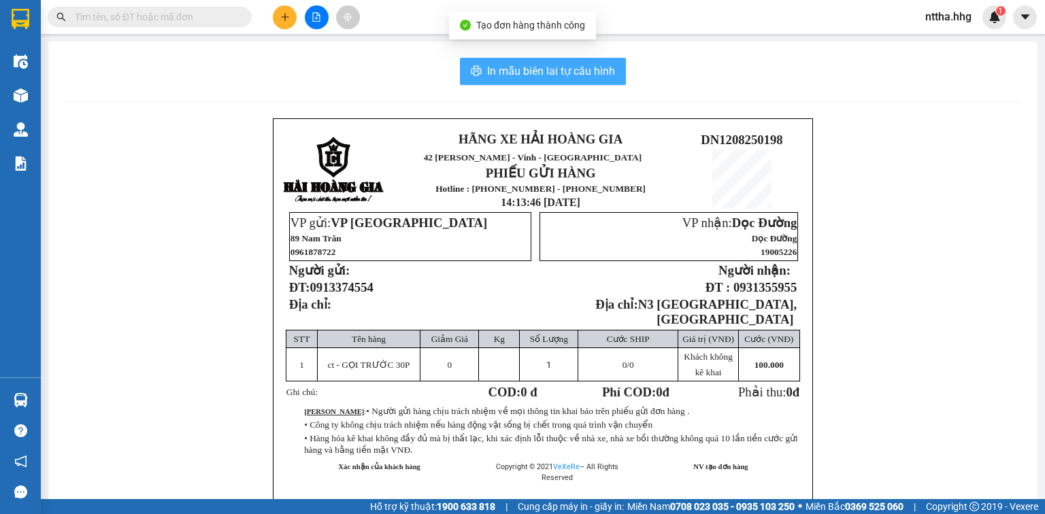
click at [576, 71] on span "In mẫu biên lai tự cấu hình" at bounding box center [551, 71] width 128 height 17
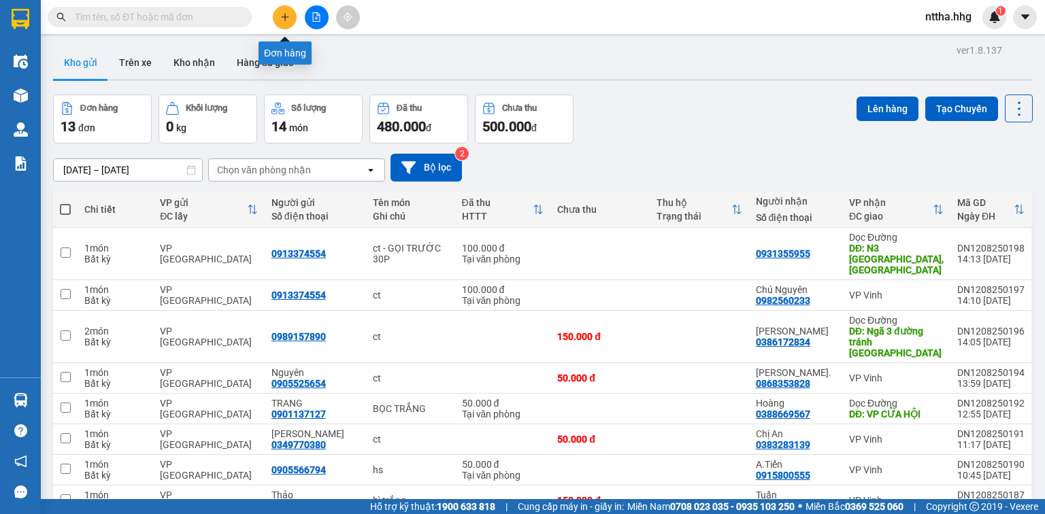
click at [292, 14] on button at bounding box center [285, 17] width 24 height 24
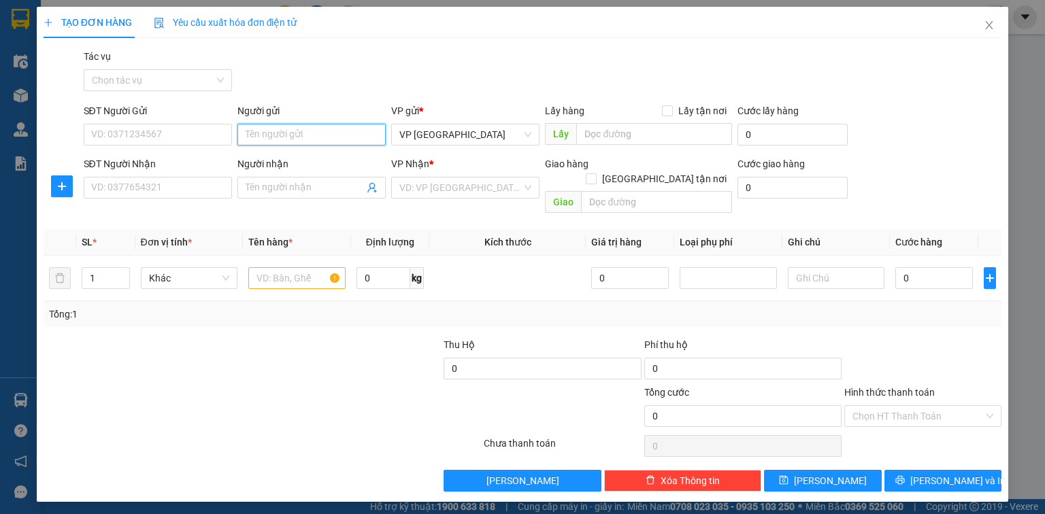
click at [306, 129] on input "Người gửi" at bounding box center [311, 135] width 148 height 22
type input "Diễm Ý"
click at [283, 158] on div "Diễm Ý - 0939060756" at bounding box center [312, 161] width 132 height 15
type input "0939060756"
type input "Diễm Ý"
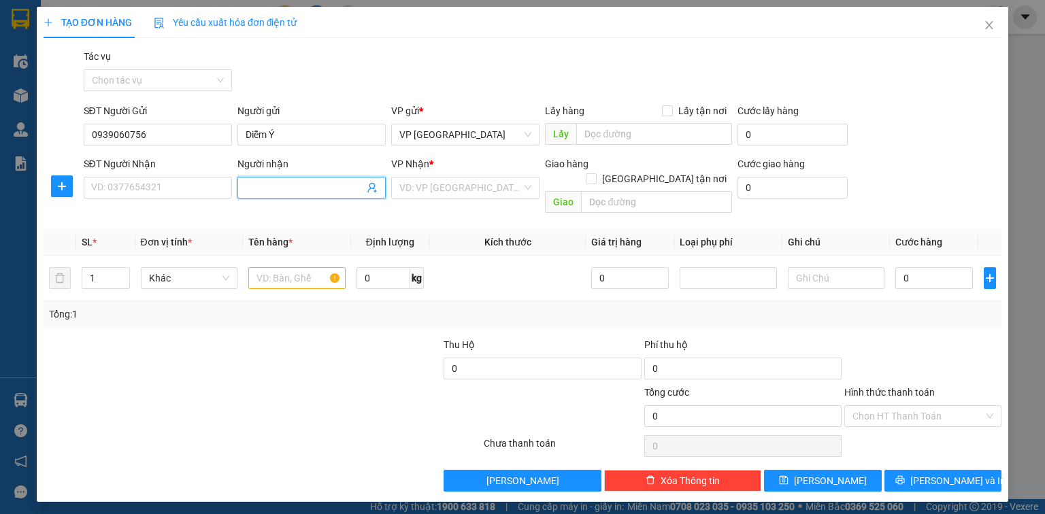
click at [267, 185] on input "Người nhận" at bounding box center [305, 187] width 118 height 15
type input "[PERSON_NAME]"
click at [261, 212] on div "[PERSON_NAME] - 0989375575" at bounding box center [313, 215] width 134 height 15
type input "0989375575"
type input "[PERSON_NAME]"
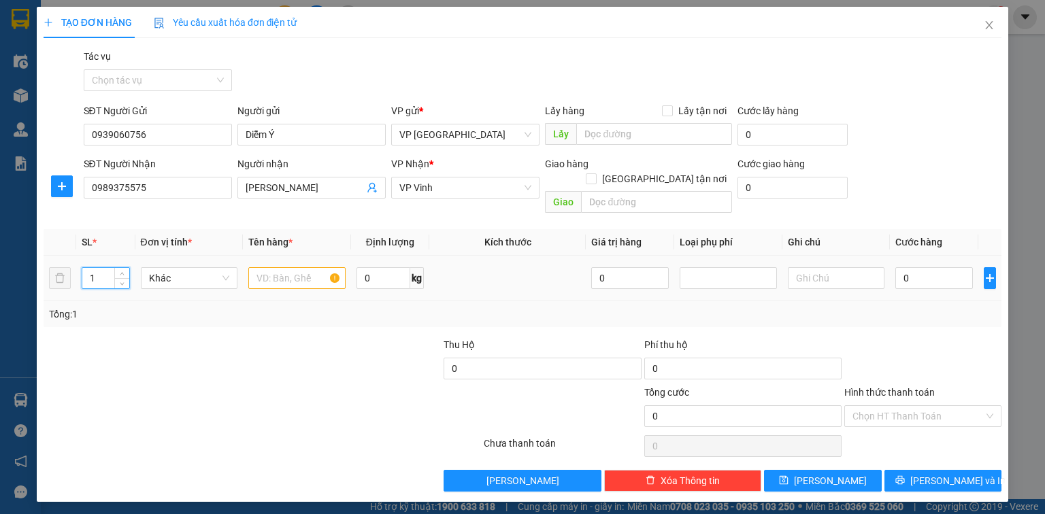
click at [54, 263] on tr "1 Khác 0 kg 0 0" at bounding box center [523, 279] width 958 height 46
type input "6"
click at [286, 267] on input "text" at bounding box center [296, 278] width 97 height 22
type input "ct - HÀNG DỄ VỠ"
click at [935, 267] on input "0" at bounding box center [935, 278] width 78 height 22
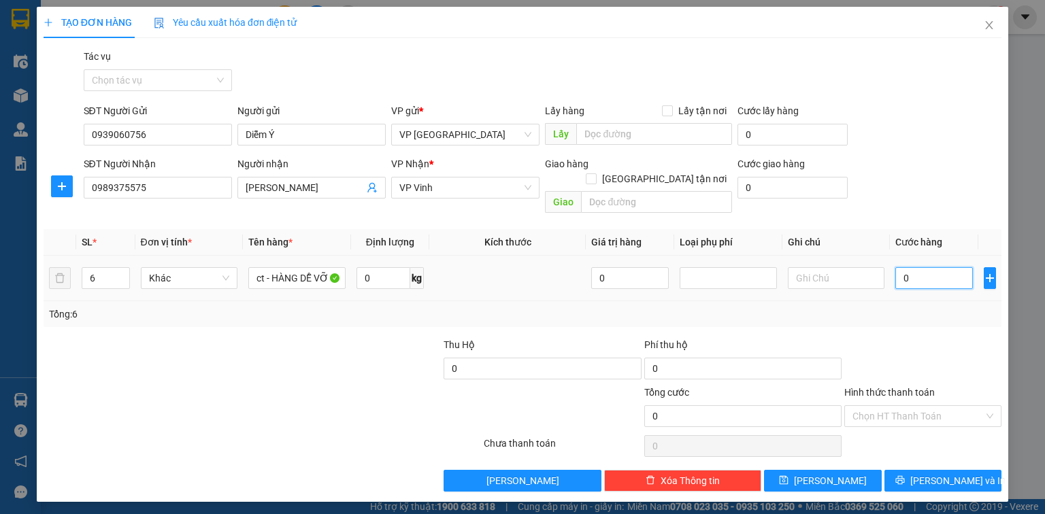
type input "3"
type input "30"
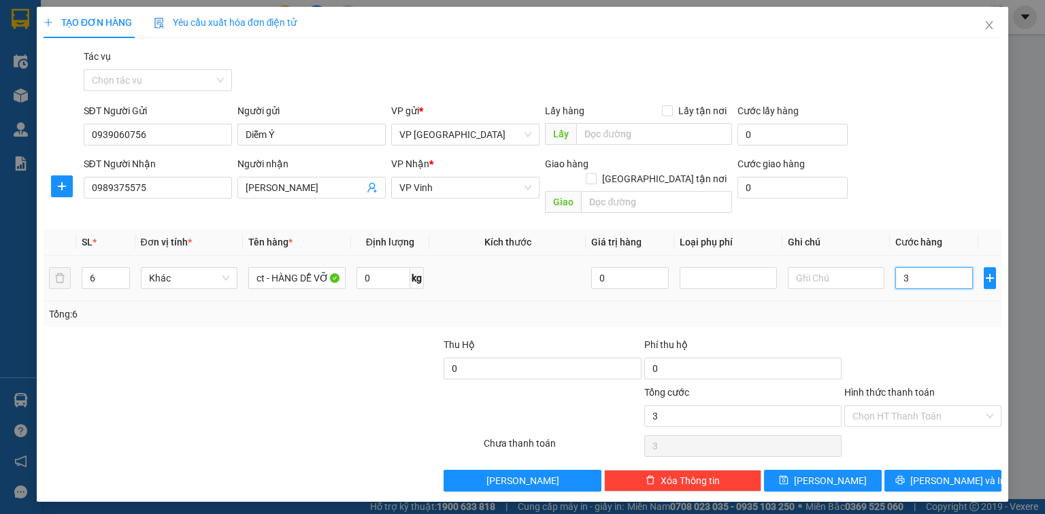
type input "30"
type input "300"
type input "3.000"
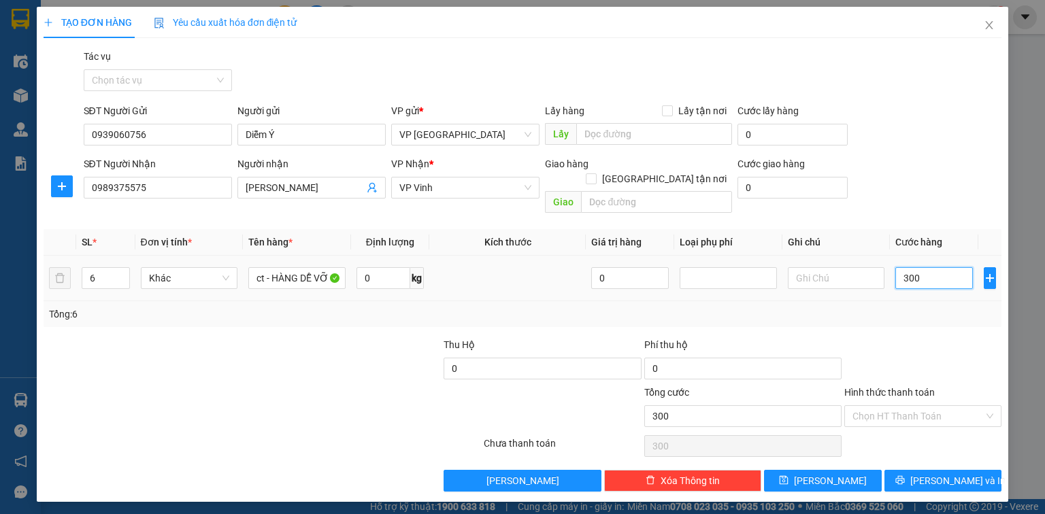
type input "3.000"
type input "30.000"
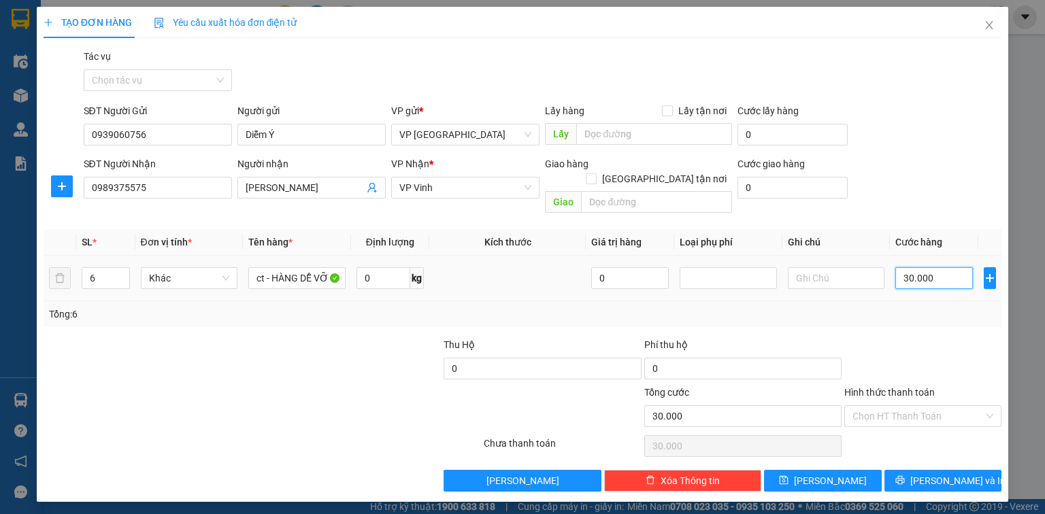
type input "300.000"
click at [939, 474] on span "[PERSON_NAME] và In" at bounding box center [958, 481] width 95 height 15
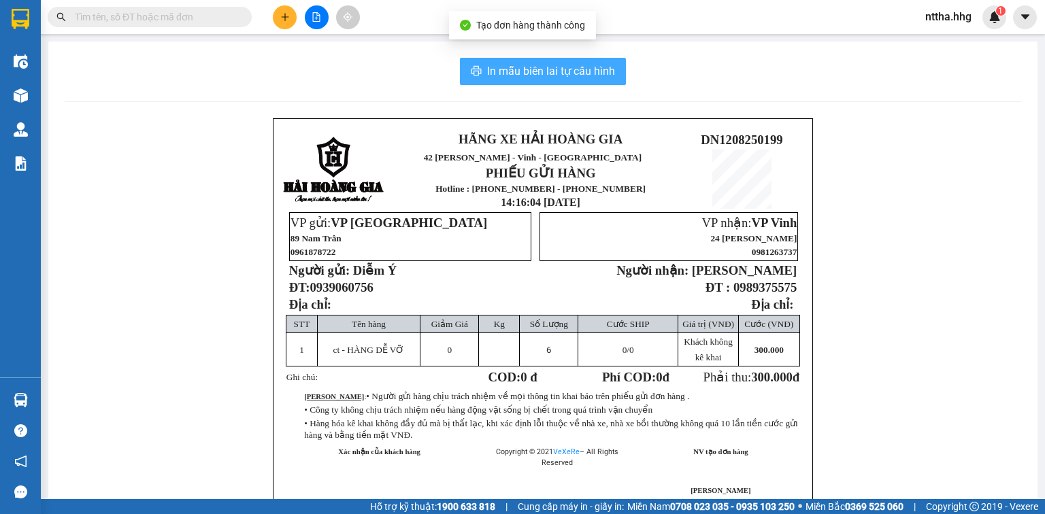
click at [542, 74] on span "In mẫu biên lai tự cấu hình" at bounding box center [551, 71] width 128 height 17
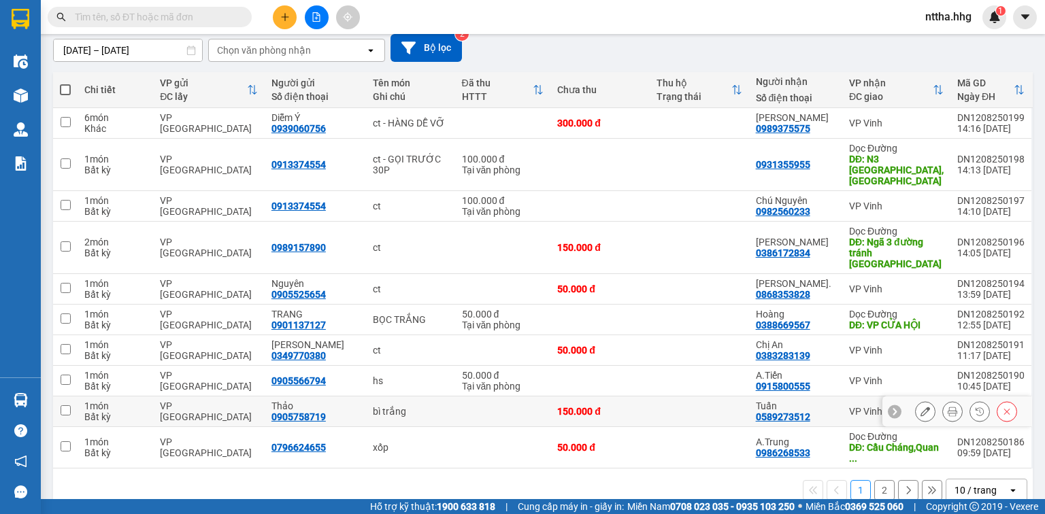
scroll to position [120, 0]
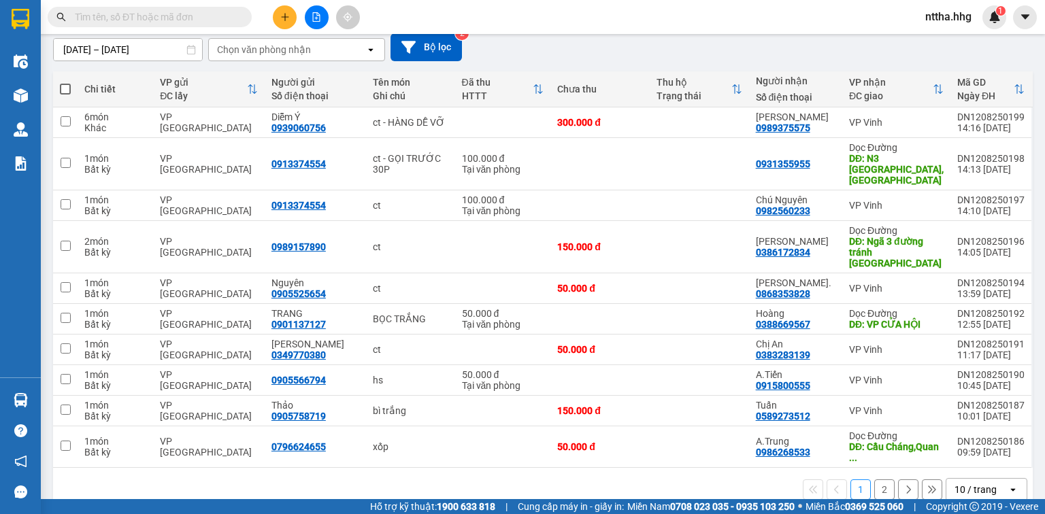
click at [986, 483] on div "10 / trang" at bounding box center [976, 490] width 42 height 14
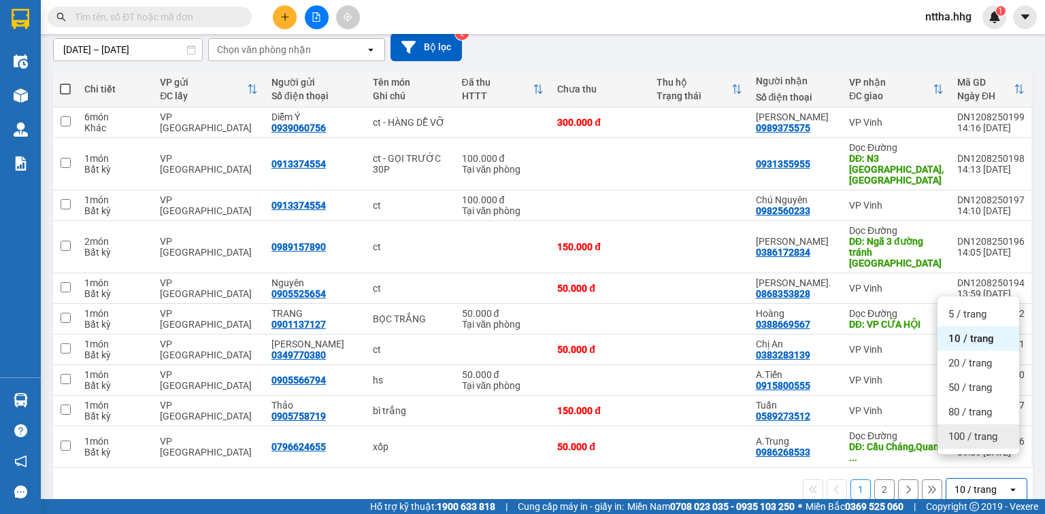
click at [981, 440] on span "100 / trang" at bounding box center [973, 437] width 49 height 14
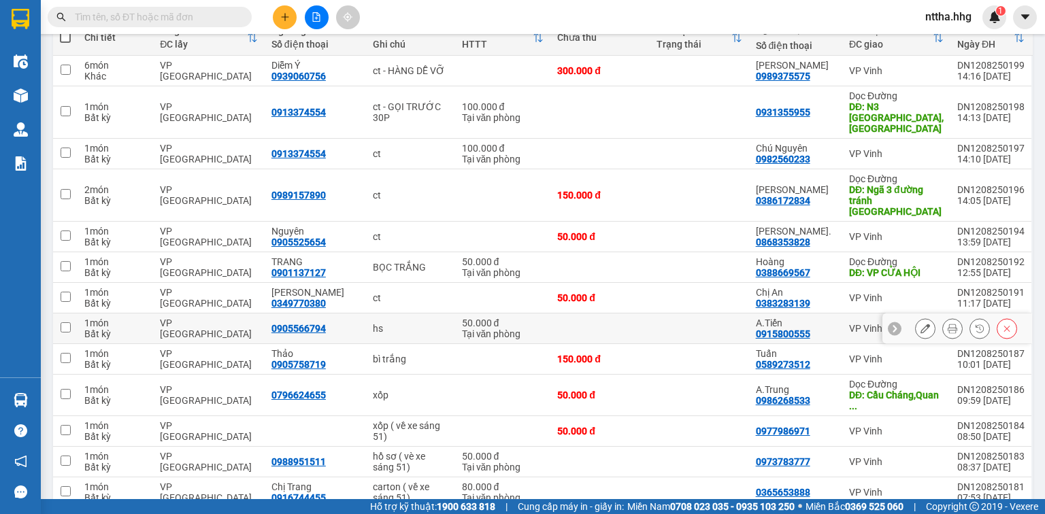
scroll to position [242, 0]
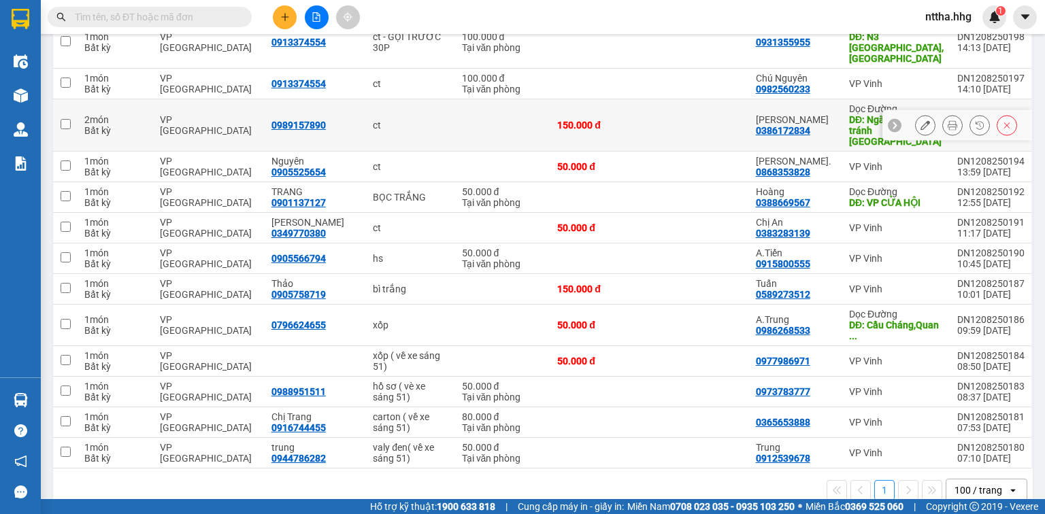
click at [66, 119] on input "checkbox" at bounding box center [66, 124] width 10 height 10
checkbox input "true"
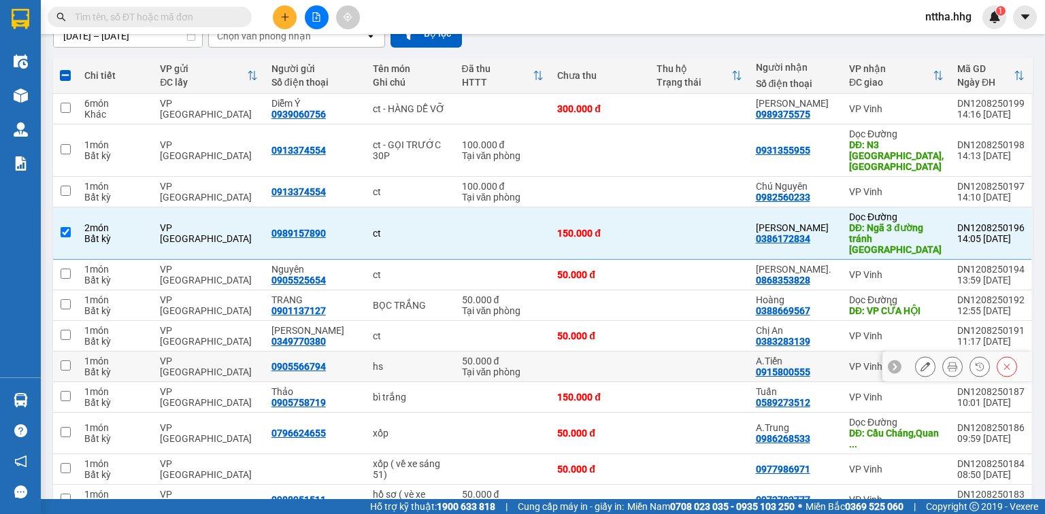
scroll to position [133, 0]
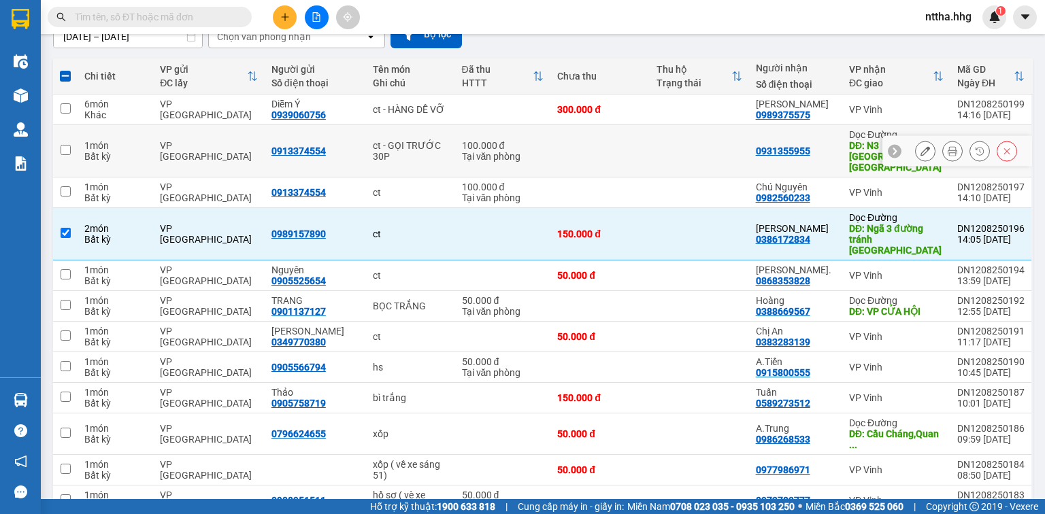
click at [65, 145] on input "checkbox" at bounding box center [66, 150] width 10 height 10
checkbox input "true"
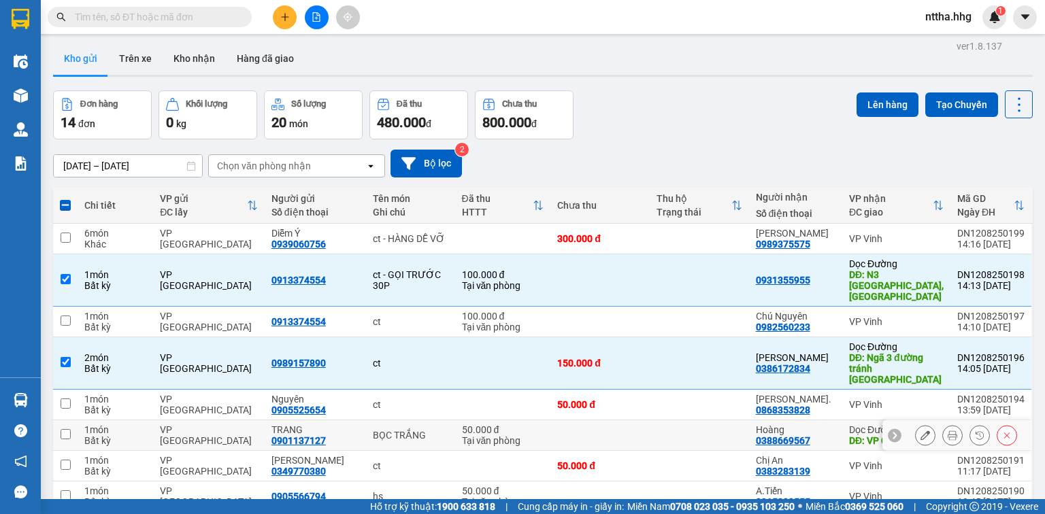
scroll to position [0, 0]
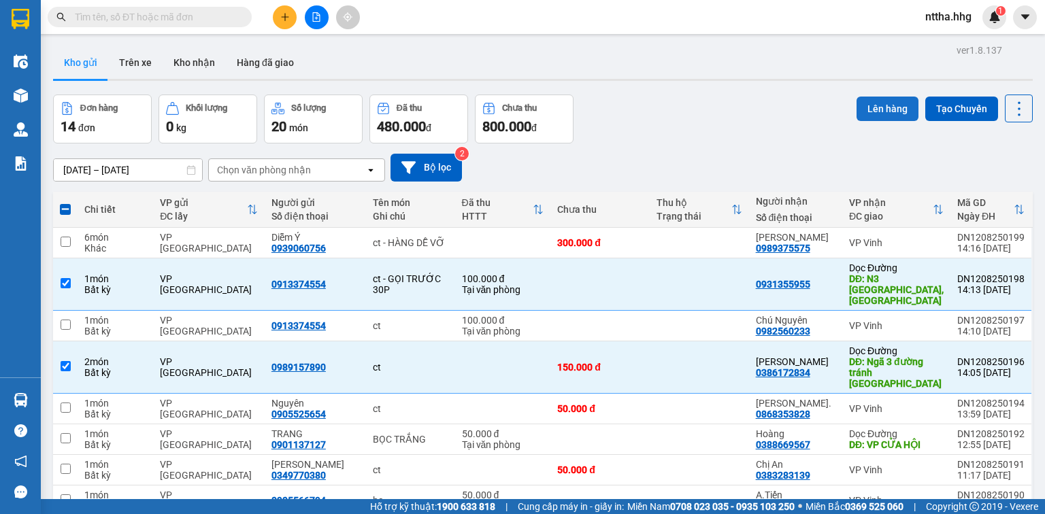
click at [870, 109] on button "Lên hàng" at bounding box center [888, 109] width 62 height 24
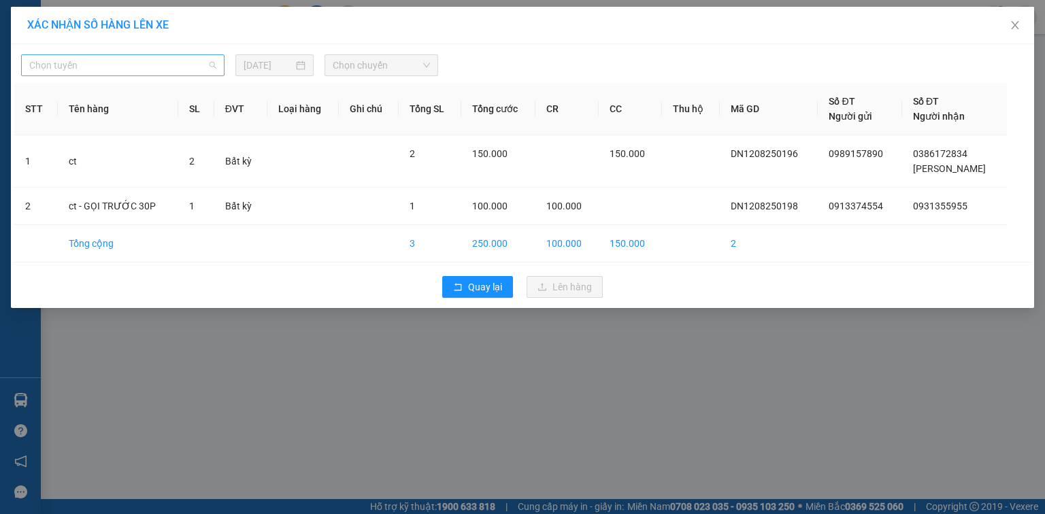
click at [172, 65] on span "Chọn tuyến" at bounding box center [122, 65] width 187 height 20
click at [580, 52] on div "Chọn tuyến [DATE] Chọn chuyến" at bounding box center [522, 62] width 1017 height 29
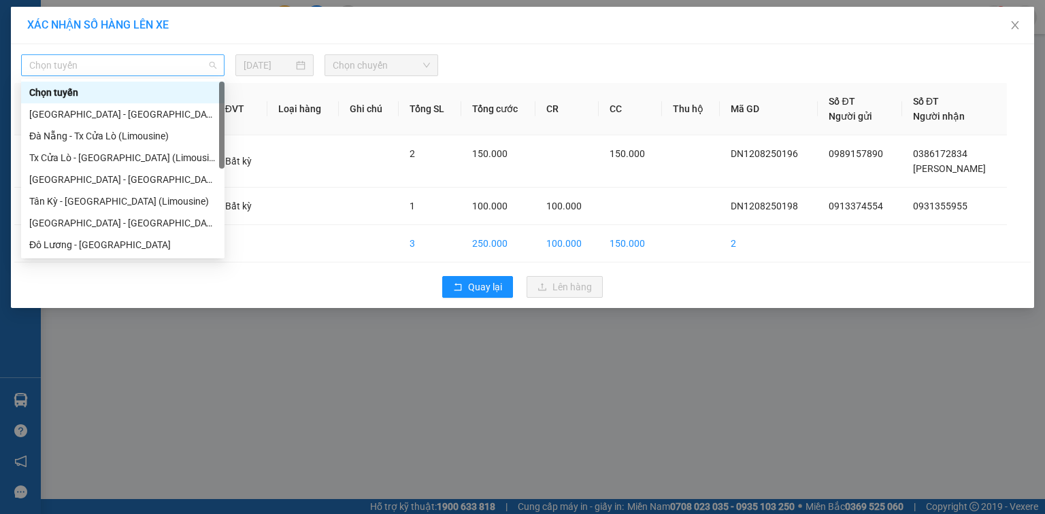
click at [136, 71] on span "Chọn tuyến" at bounding box center [122, 65] width 187 height 20
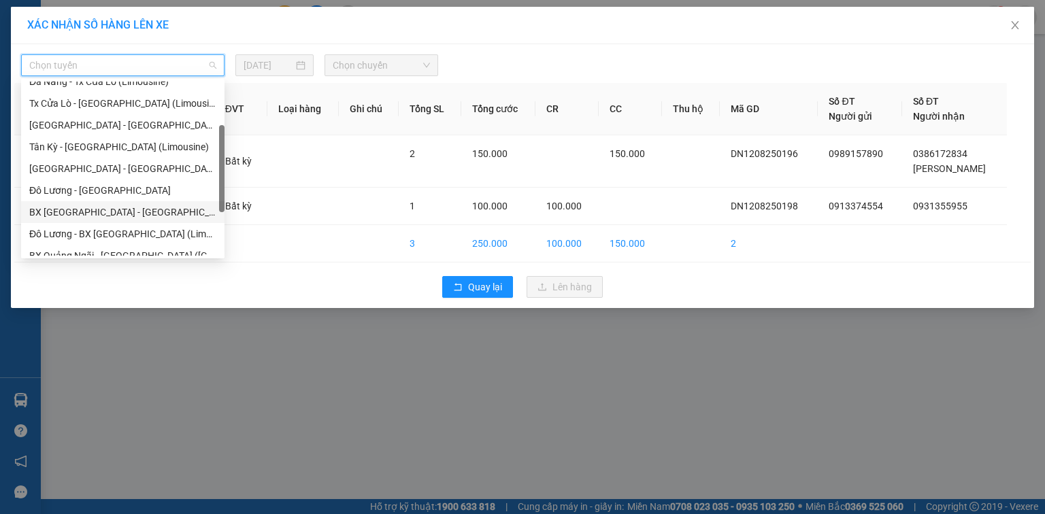
scroll to position [109, 0]
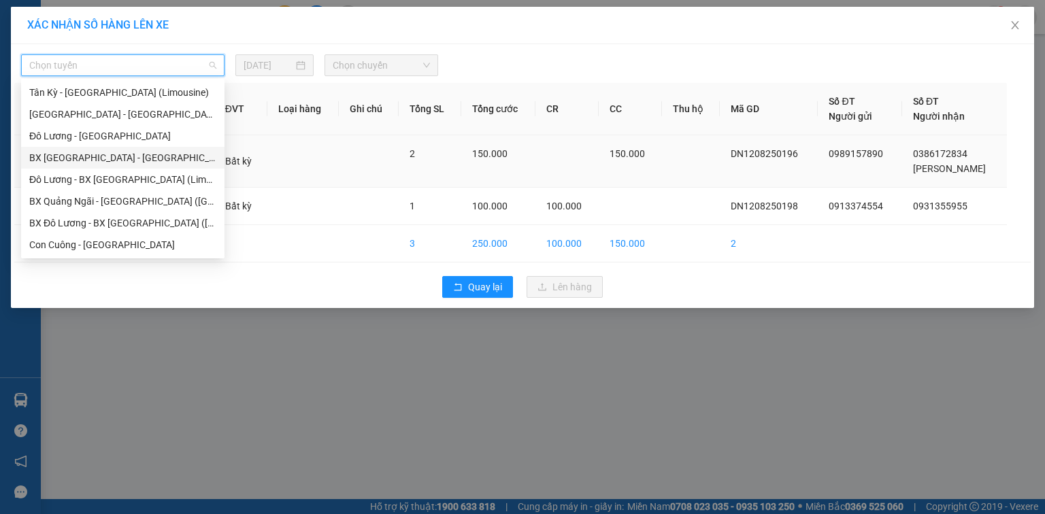
click at [117, 160] on div "BX [GEOGRAPHIC_DATA] - [GEOGRAPHIC_DATA] (Limosine 32 phòng)" at bounding box center [122, 157] width 187 height 15
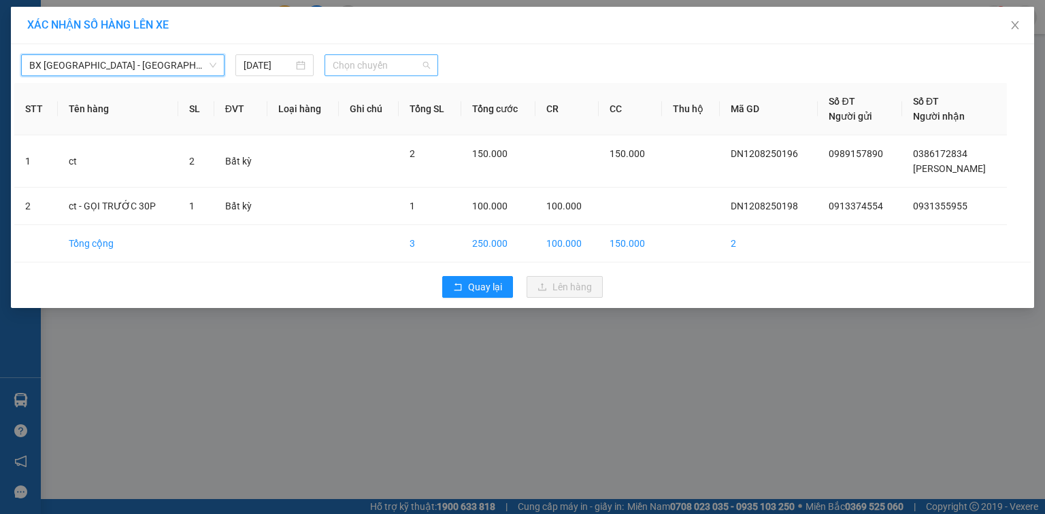
click at [396, 68] on span "Chọn chuyến" at bounding box center [382, 65] width 98 height 20
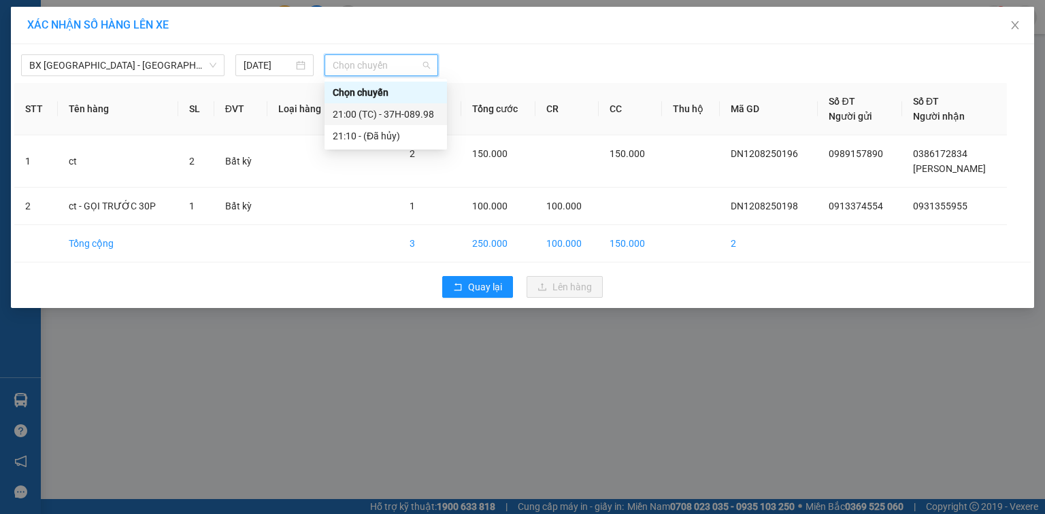
click at [384, 110] on div "21:00 (TC) - 37H-089.98" at bounding box center [386, 114] width 106 height 15
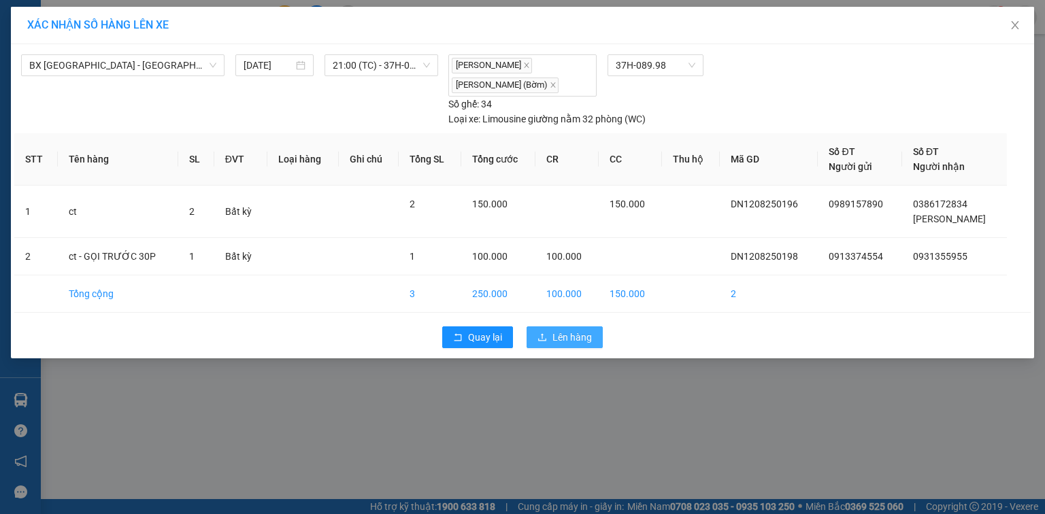
click at [570, 339] on span "Lên hàng" at bounding box center [572, 337] width 39 height 15
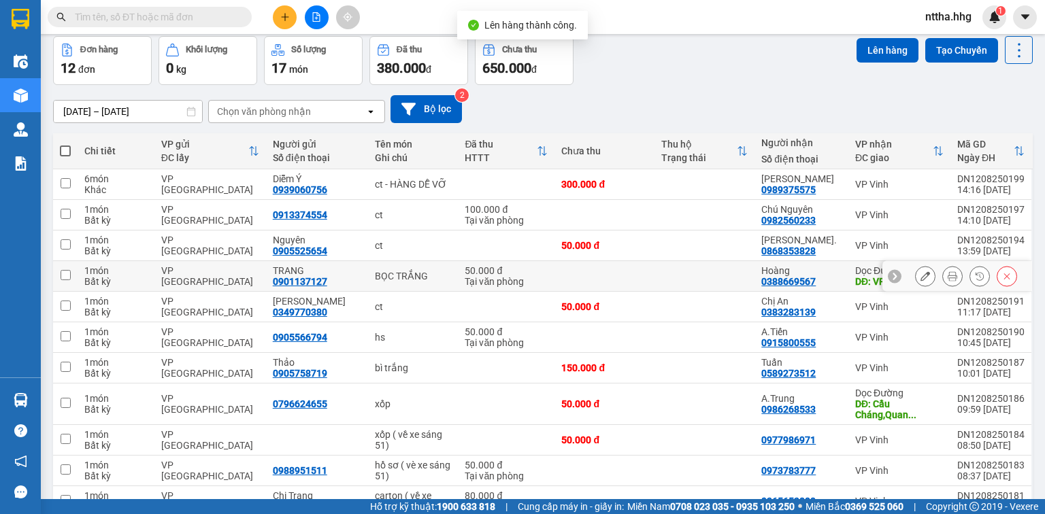
scroll to position [160, 0]
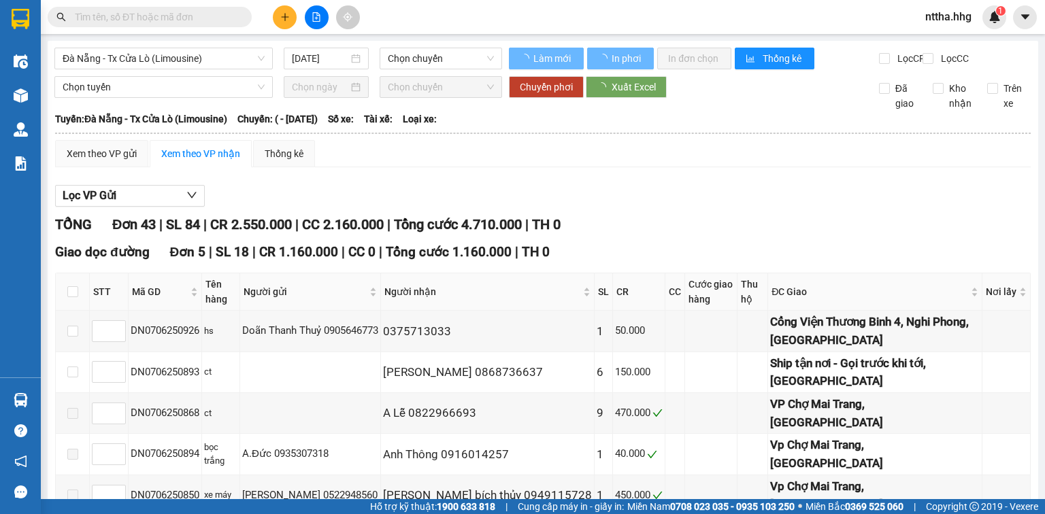
type input "07/06/2025"
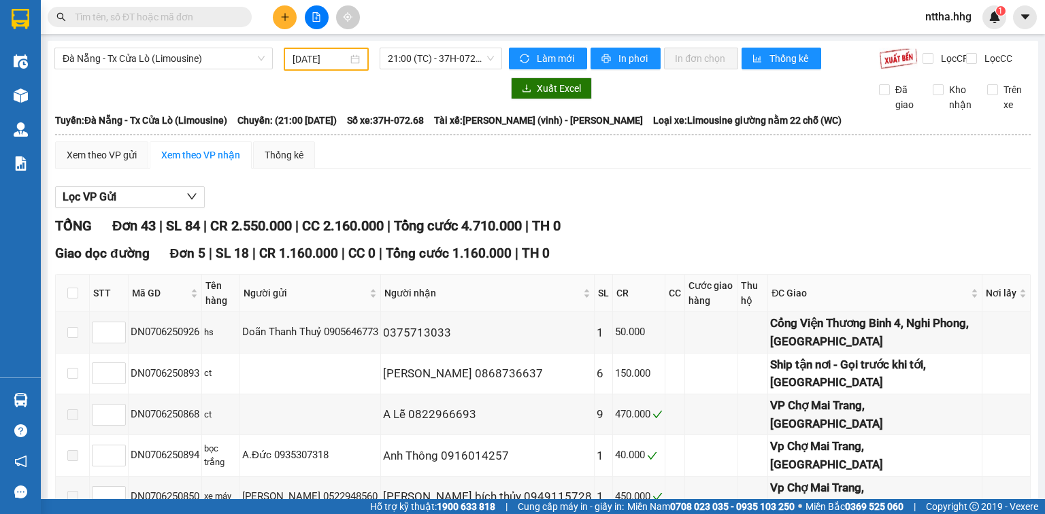
click at [151, 19] on input "text" at bounding box center [155, 17] width 161 height 15
paste input "0386172834"
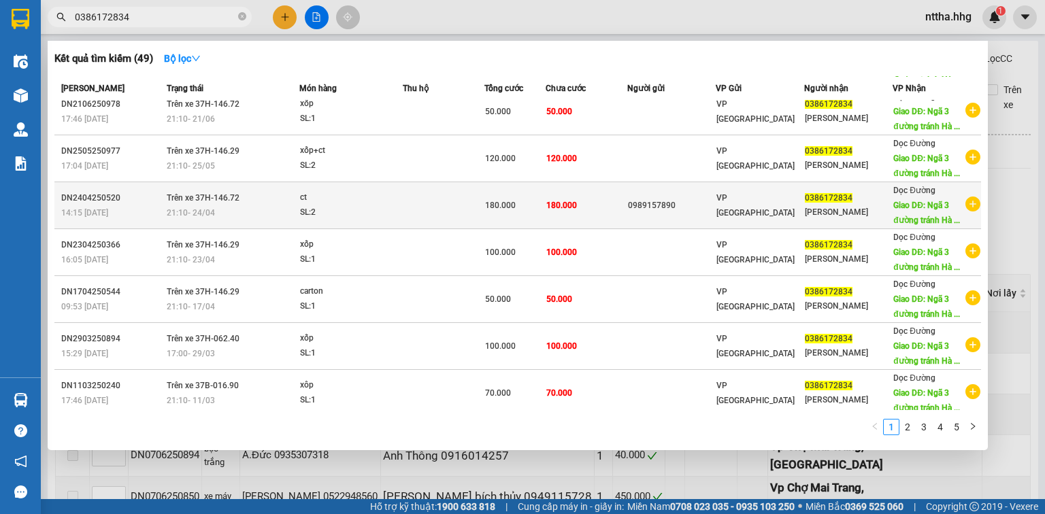
scroll to position [109, 0]
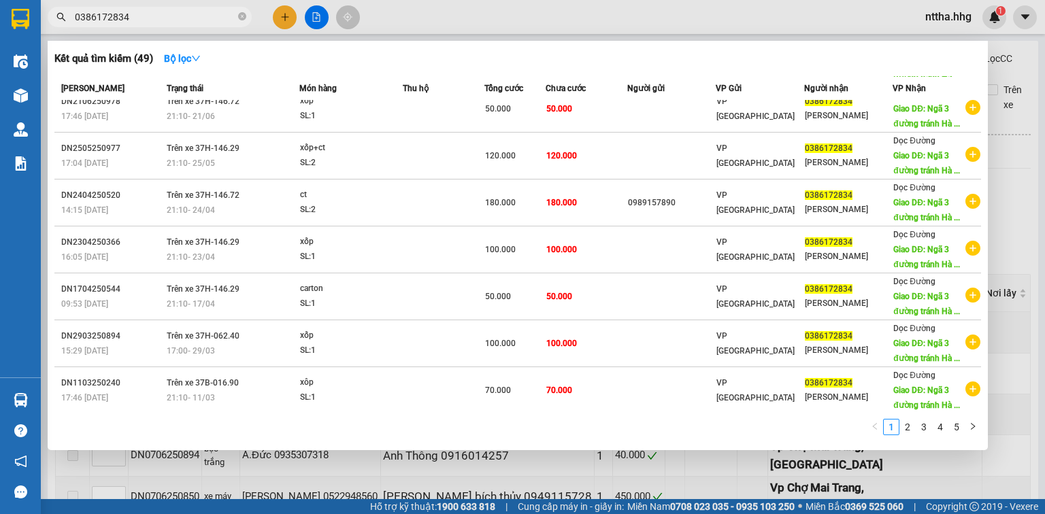
type input "0386172834"
click at [432, 10] on div at bounding box center [522, 257] width 1045 height 514
